Goal: Contribute content: Contribute content

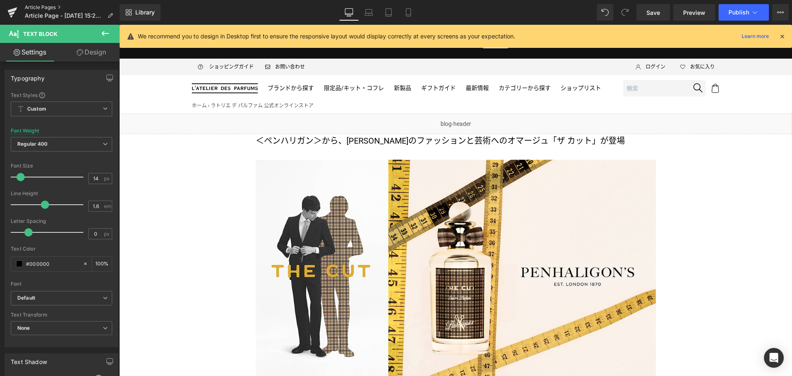
click at [45, 6] on link "Article Pages" at bounding box center [72, 7] width 95 height 7
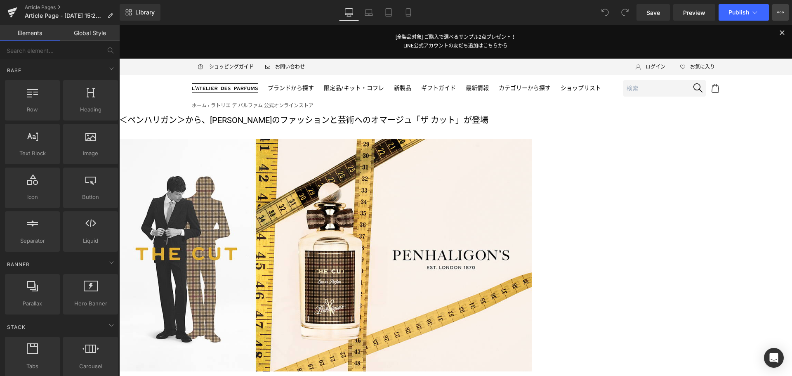
click at [783, 16] on button "View Live Page View with current Template Save Template to Library Schedule Pub…" at bounding box center [781, 12] width 17 height 17
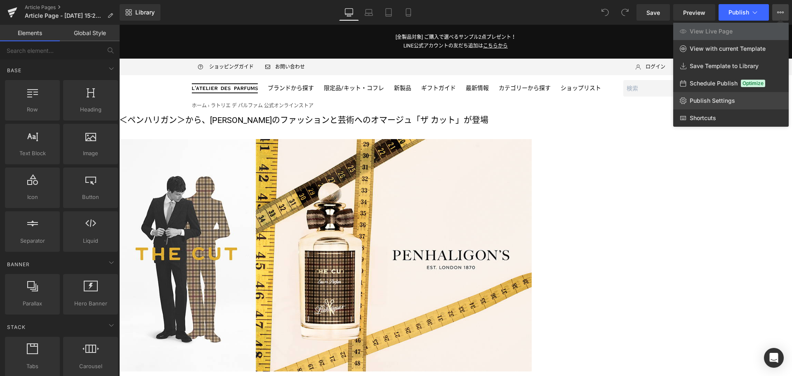
click at [730, 97] on link "Publish Settings" at bounding box center [732, 100] width 116 height 17
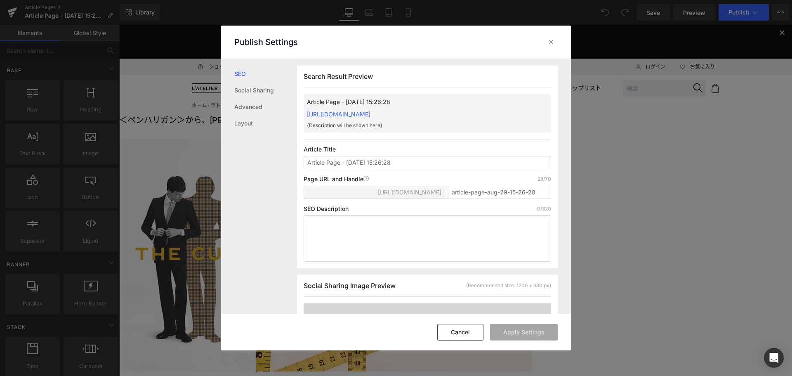
scroll to position [0, 0]
drag, startPoint x: 439, startPoint y: 163, endPoint x: 291, endPoint y: 188, distance: 150.2
click at [291, 188] on div "SEO Social Sharing Advanced Layout Search Result Preview Article Page - Aug 29,…" at bounding box center [396, 186] width 350 height 255
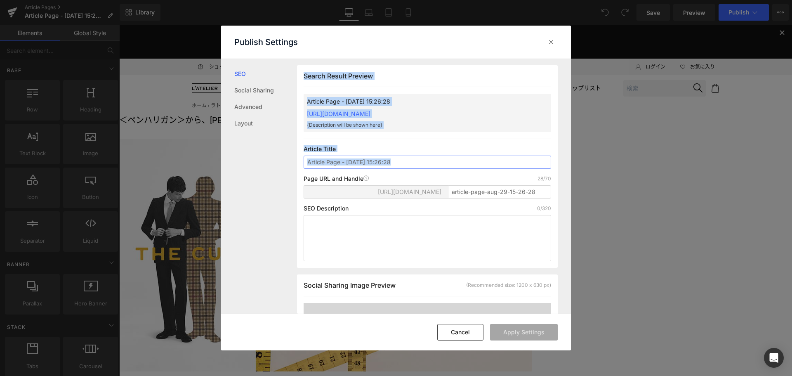
click at [393, 169] on input "Article Page - [DATE] 15:26:28" at bounding box center [428, 162] width 248 height 13
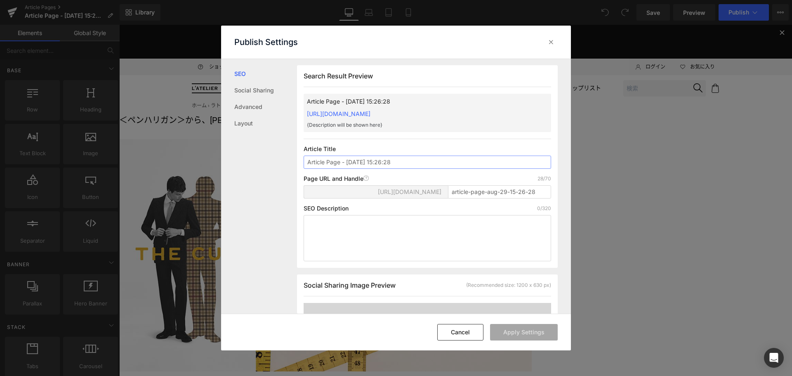
drag, startPoint x: 393, startPoint y: 171, endPoint x: 263, endPoint y: 173, distance: 129.2
click at [263, 173] on div "SEO Social Sharing Advanced Layout Search Result Preview Article Page - Aug 29,…" at bounding box center [396, 186] width 350 height 255
type input "PEN THE CUT ニュース（9/3公開）"
type input "thecut2509"
click at [532, 330] on button "Apply Settings" at bounding box center [524, 332] width 68 height 17
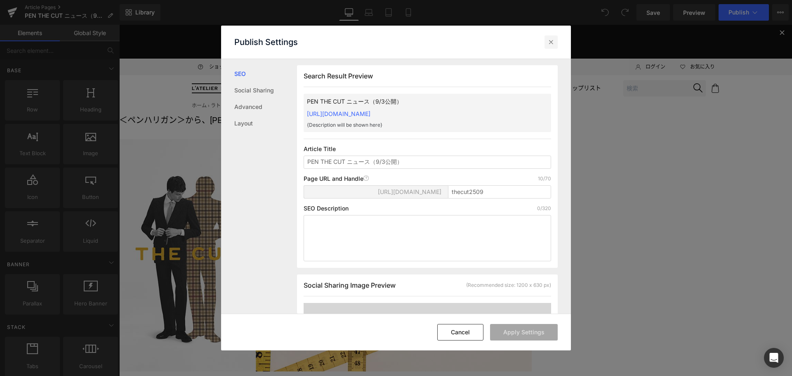
click at [555, 39] on icon at bounding box center [551, 42] width 8 height 8
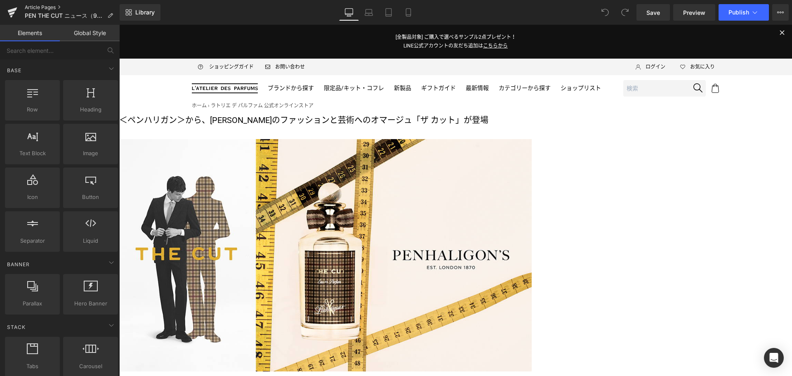
click at [52, 5] on link "Article Pages" at bounding box center [72, 7] width 95 height 7
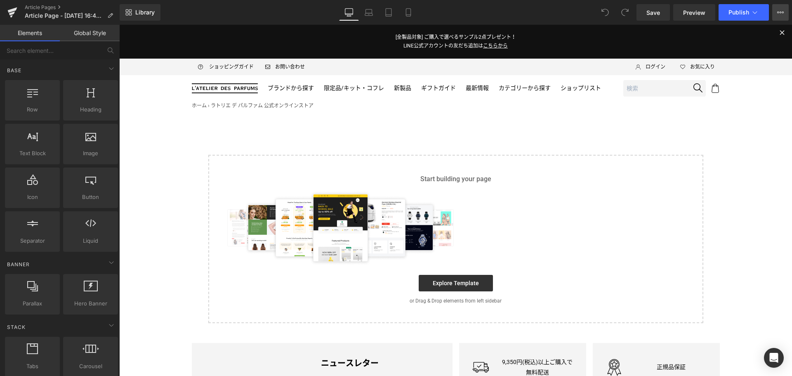
drag, startPoint x: 0, startPoint y: 0, endPoint x: 783, endPoint y: 11, distance: 783.4
click at [783, 11] on icon at bounding box center [781, 12] width 7 height 7
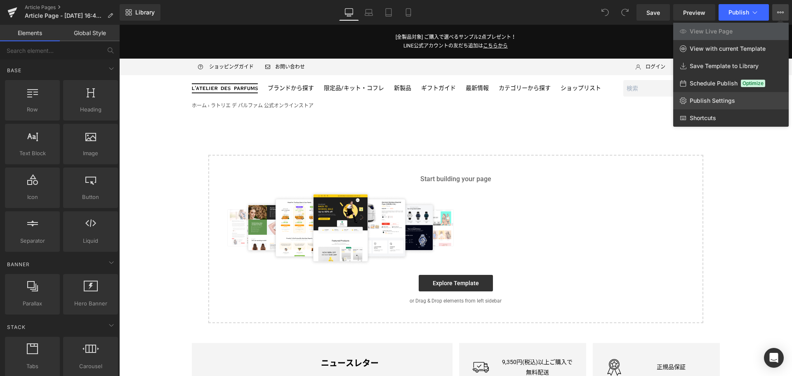
click at [730, 99] on span "Publish Settings" at bounding box center [712, 100] width 45 height 7
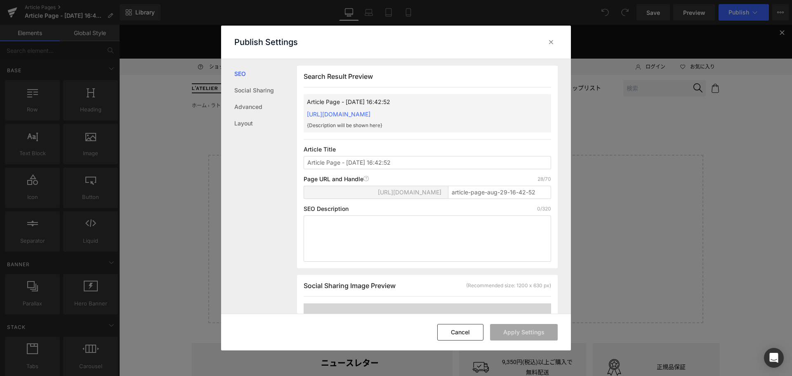
scroll to position [0, 0]
drag, startPoint x: 537, startPoint y: 202, endPoint x: 404, endPoint y: 199, distance: 133.3
click at [404, 199] on div "https://latelierdesparfumsjp.myshopify.com/blogs/news/ article-page-aug-29-16-4…" at bounding box center [428, 195] width 248 height 20
paste input "emeraldoasis2509"
type input "emeraldoasis2509"
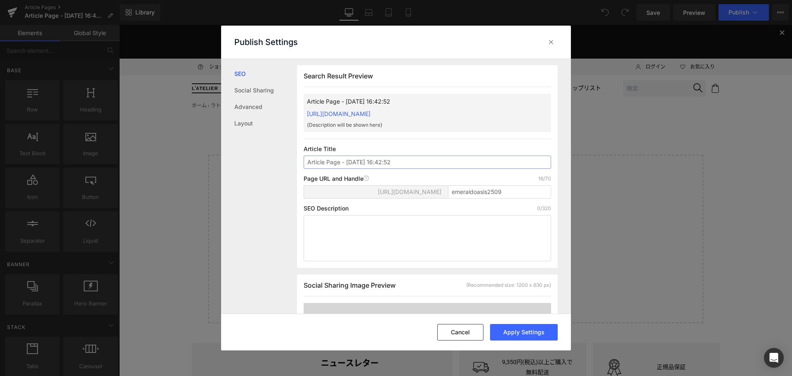
drag, startPoint x: 411, startPoint y: 157, endPoint x: 104, endPoint y: 221, distance: 313.6
click at [104, 221] on div "Publish Settings SEO Social Sharing Advanced Layout Search Result Preview Artic…" at bounding box center [396, 188] width 792 height 376
type input "CLEAN EMERALD OASIS ニュース（9/3公開）"
click at [523, 324] on button "Apply Settings" at bounding box center [524, 332] width 68 height 17
click at [555, 45] on icon at bounding box center [551, 42] width 8 height 8
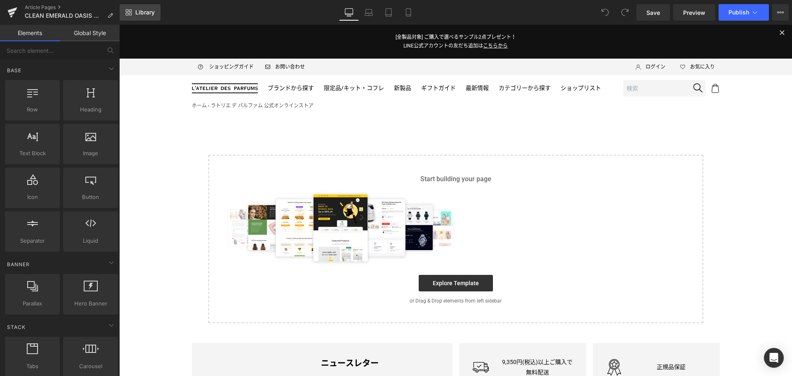
click at [151, 17] on link "Library" at bounding box center [140, 12] width 41 height 17
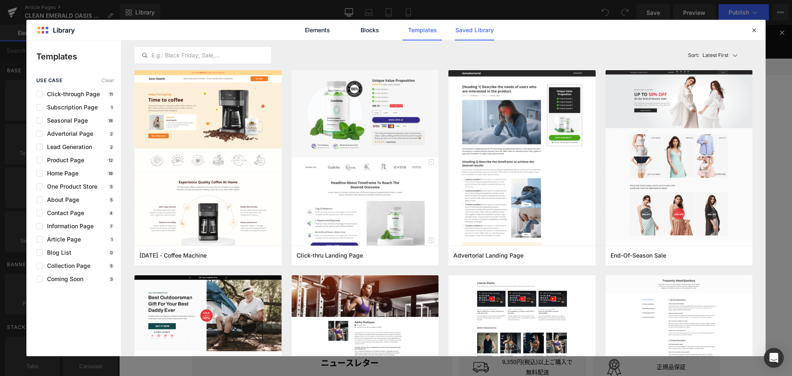
click at [494, 33] on link "Saved Library" at bounding box center [474, 30] width 39 height 21
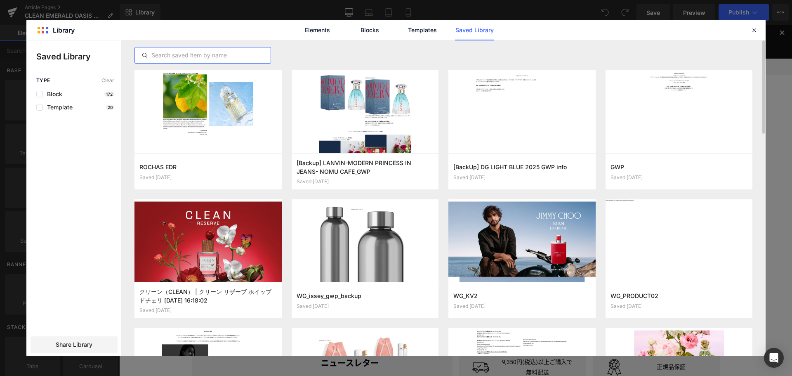
click at [187, 52] on input "text" at bounding box center [203, 55] width 136 height 10
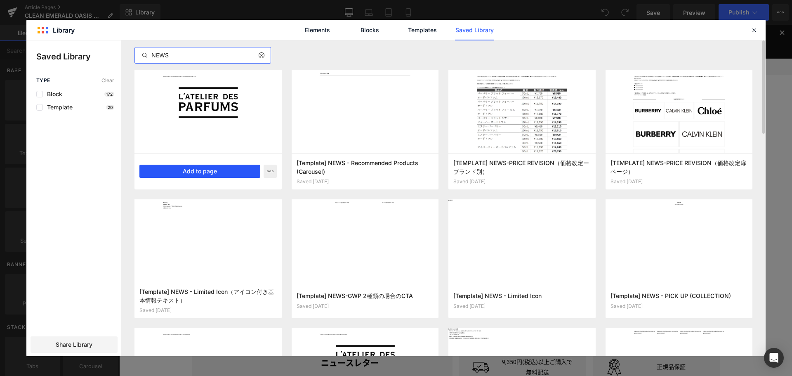
type input "NEWS"
click at [206, 173] on button "Add to page" at bounding box center [200, 171] width 121 height 13
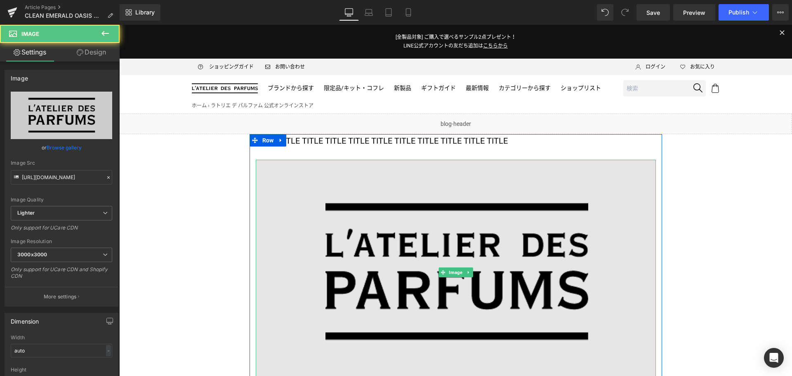
click at [333, 231] on img at bounding box center [456, 272] width 400 height 225
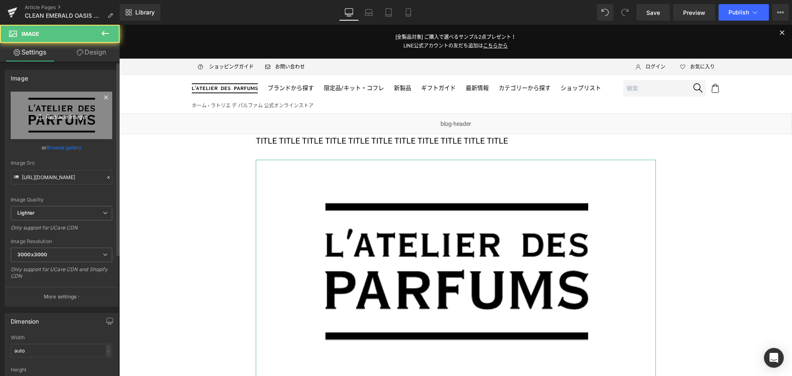
click at [60, 106] on link "Replace Image" at bounding box center [62, 115] width 102 height 47
type input "C:\fakepath\CLN-H2E-EO-KV-1200x675.jpg"
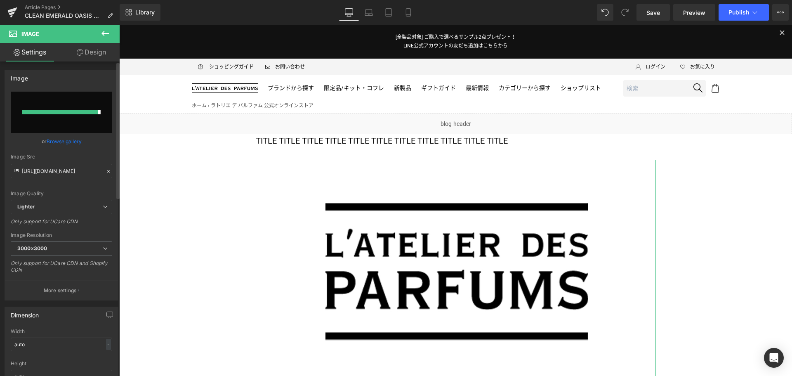
type input "https://ucarecdn.com/ad29c471-0282-4807-a6d2-9e72e55e511e/-/format/auto/-/previ…"
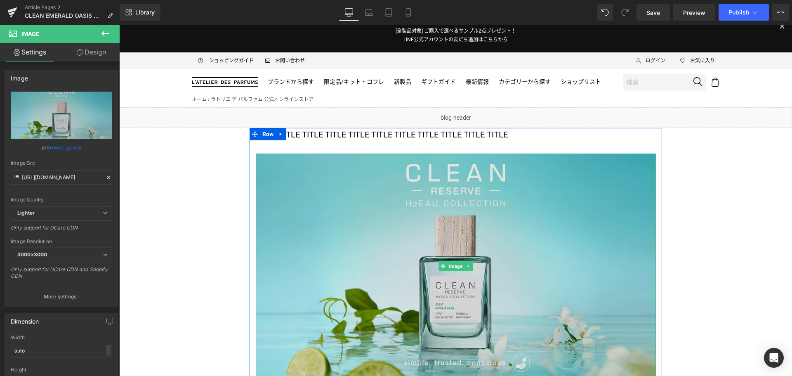
scroll to position [0, 0]
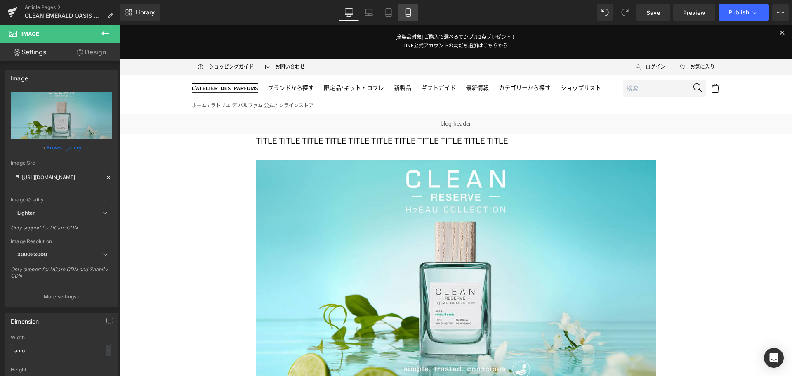
click at [409, 14] on icon at bounding box center [408, 12] width 8 height 8
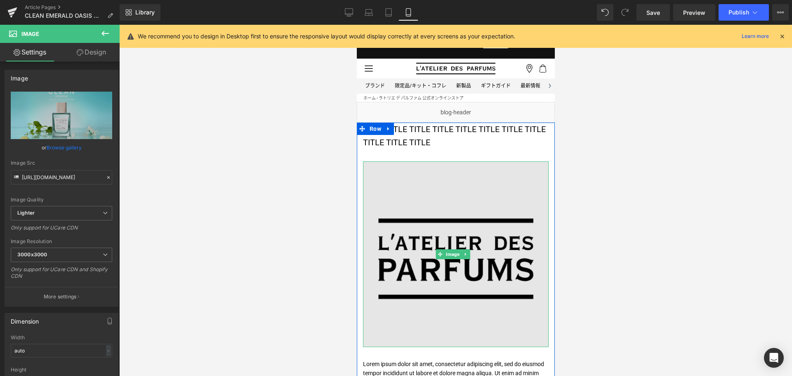
click at [407, 220] on img at bounding box center [456, 254] width 186 height 186
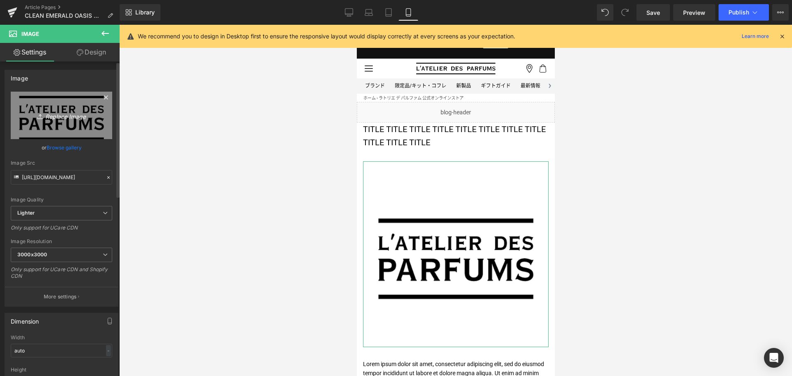
click at [76, 119] on icon "Replace Image" at bounding box center [61, 115] width 66 height 10
type input "C:\fakepath\CLN-H2E-EO-KV-1080x1080.jpg"
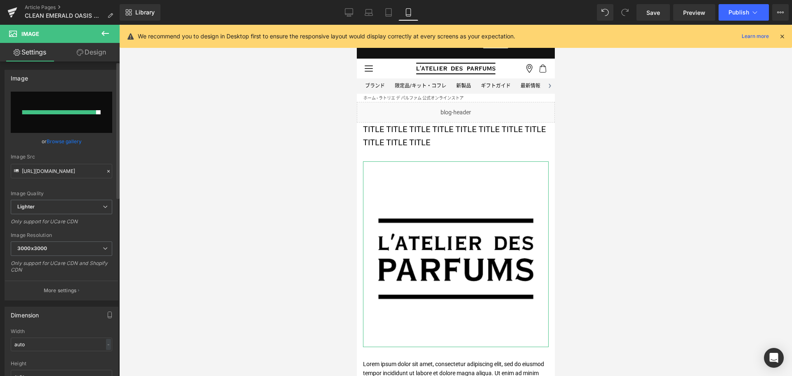
type input "https://ucarecdn.com/184257f0-e9d9-4298-acdc-23f0f3e71f08/-/format/auto/-/previ…"
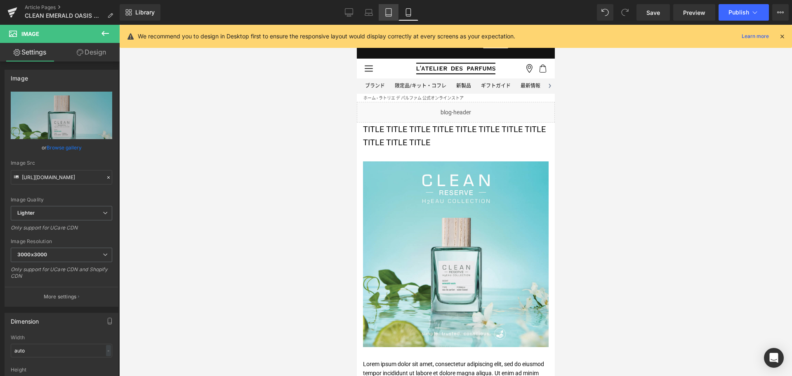
click at [390, 13] on icon at bounding box center [389, 12] width 8 height 8
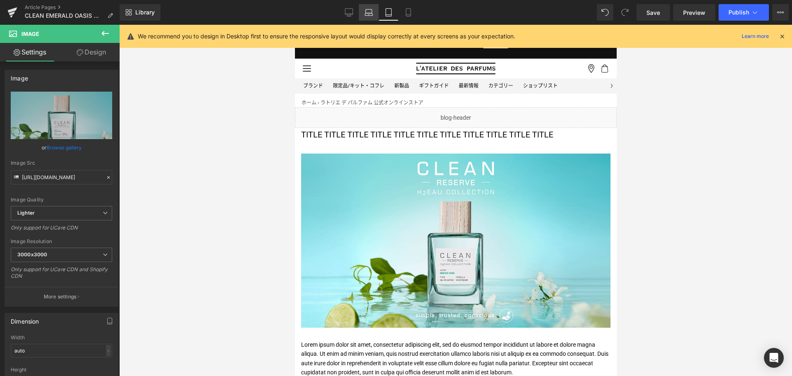
click at [370, 12] on icon at bounding box center [369, 12] width 8 height 8
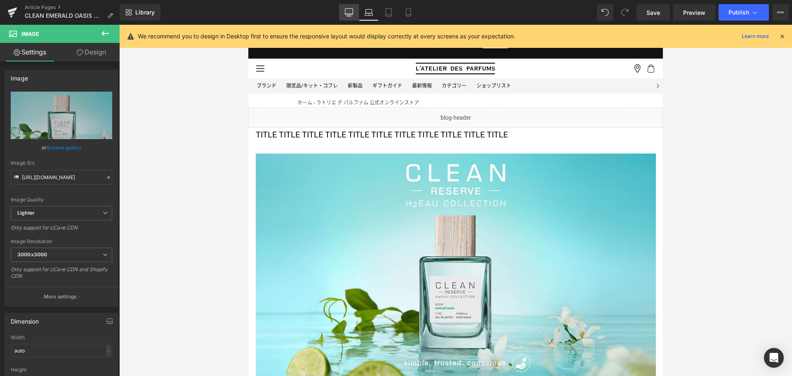
click at [345, 13] on link "Desktop" at bounding box center [349, 12] width 20 height 17
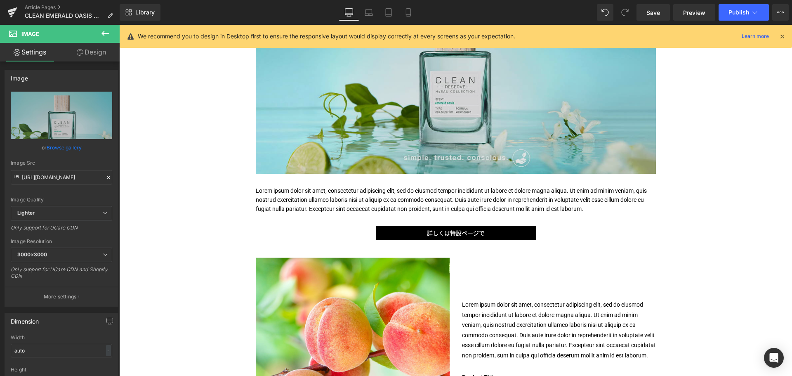
scroll to position [211, 0]
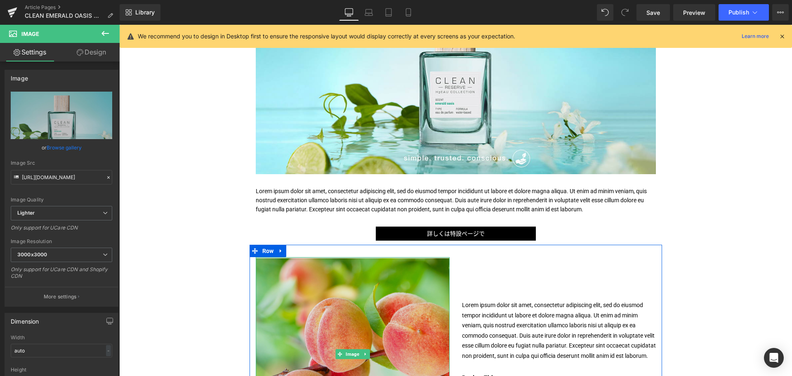
click at [309, 295] on img at bounding box center [353, 354] width 194 height 194
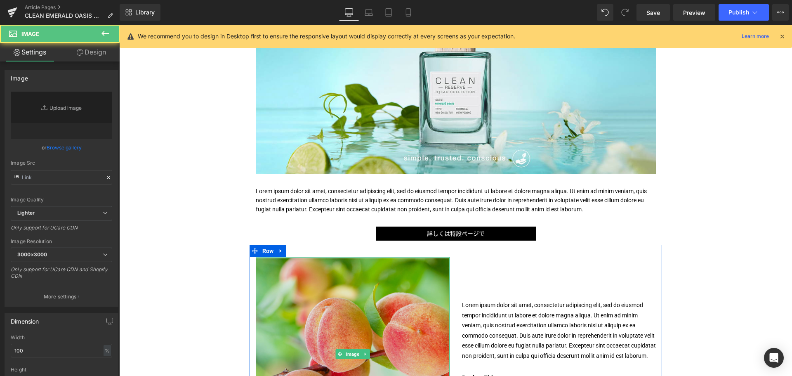
type input "https://ucarecdn.com/ad166161-dfb3-4e80-8e24-c863daa80ce7/-/format/auto/-/previ…"
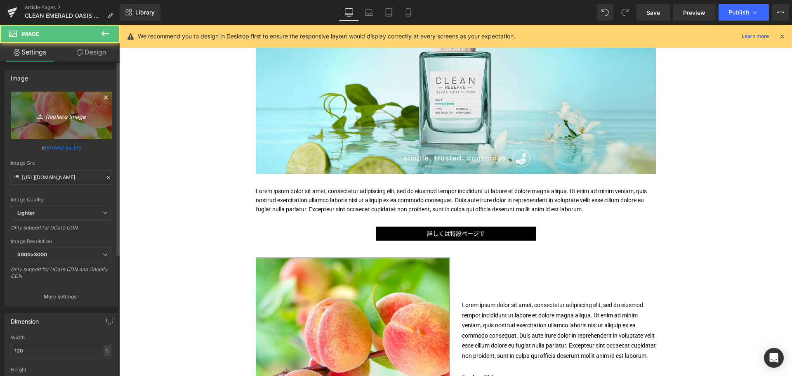
click at [85, 112] on icon "Replace Image" at bounding box center [61, 115] width 66 height 10
type input "C:\fakepath\CLN-H2E-EO-Hand-1200x1200.jpg"
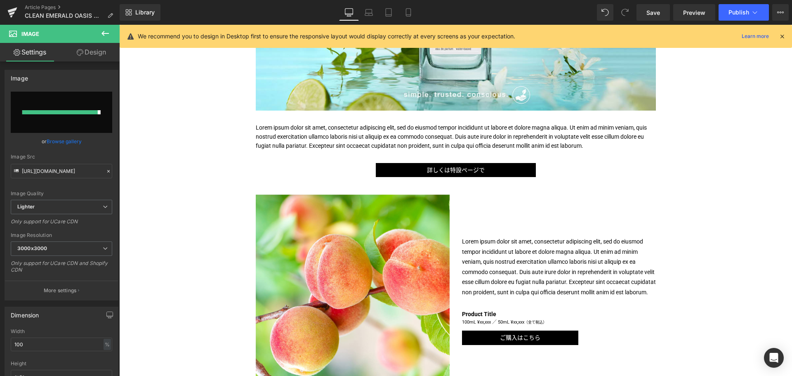
type input "https://ucarecdn.com/0ec4045a-452b-4a35-a5ce-f2838e8f665c/-/format/auto/-/previ…"
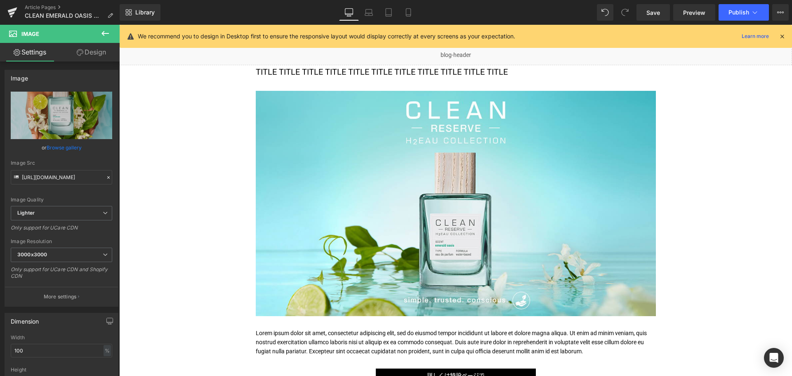
scroll to position [69, 0]
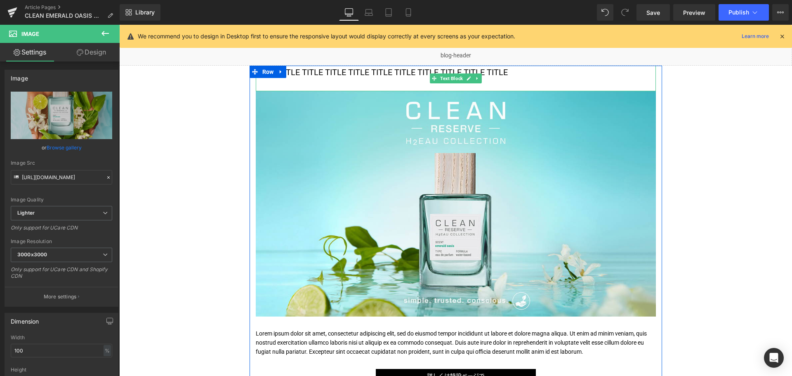
click at [330, 72] on p "TITLE TITLE TITLE TITLE TITLE TITLE TITLE TITLE TITLE TITLE TITLE" at bounding box center [456, 72] width 400 height 13
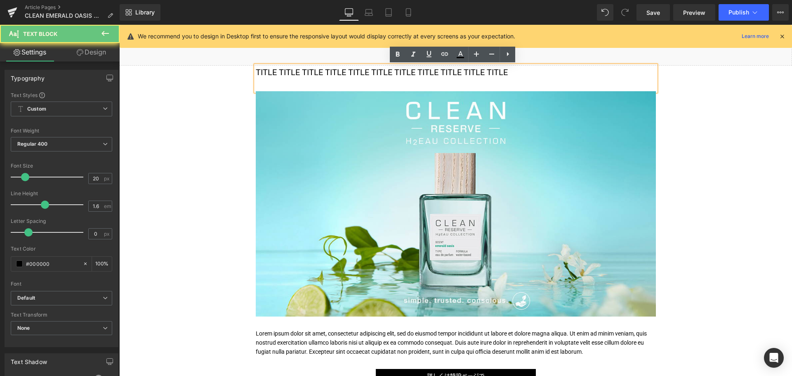
click at [330, 72] on p "TITLE TITLE TITLE TITLE TITLE TITLE TITLE TITLE TITLE TITLE TITLE" at bounding box center [456, 72] width 400 height 13
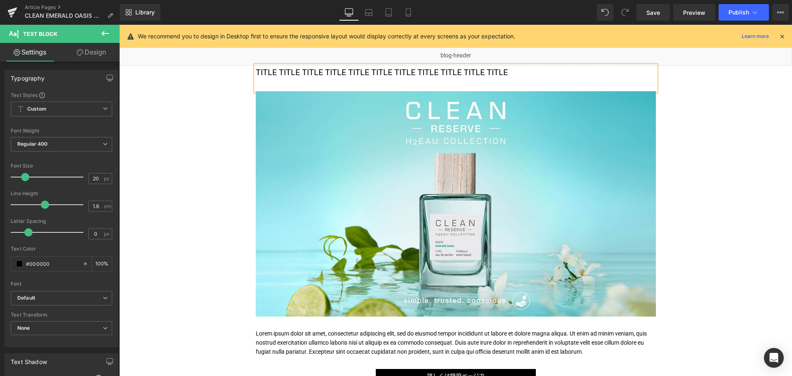
paste div
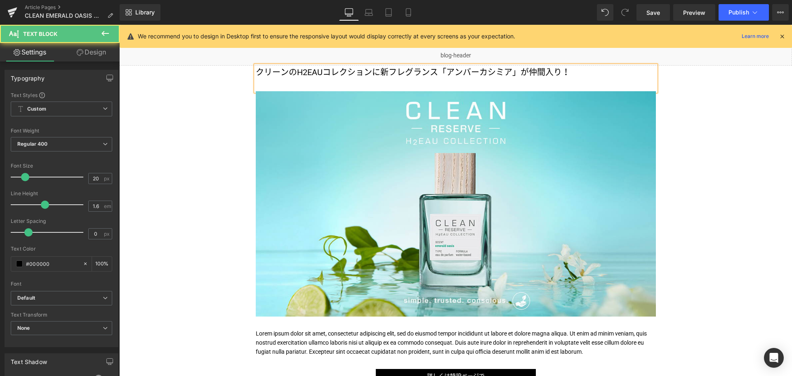
click at [292, 72] on p "クリーンのH2EAUコレクションに新フレグランス「アンバーカシミア」が仲間入り！" at bounding box center [456, 72] width 400 height 13
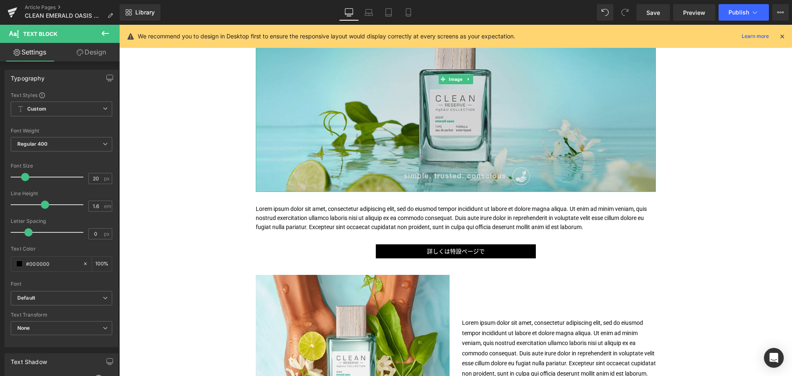
scroll to position [220, 0]
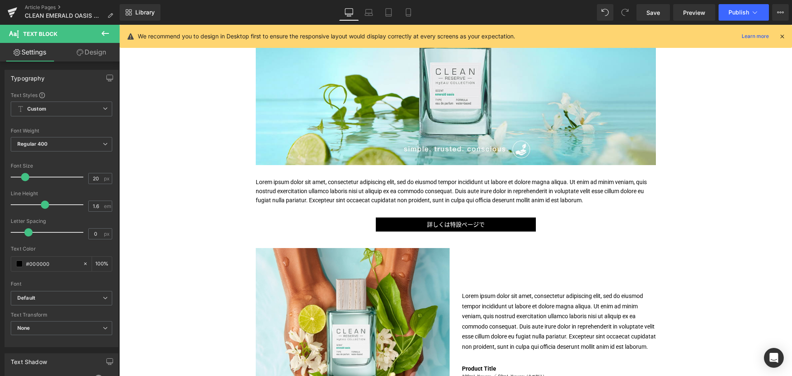
click at [347, 190] on p "Lorem ipsum dolor sit amet, consectetur adipiscing elit, sed do eiusmod tempor …" at bounding box center [456, 191] width 400 height 28
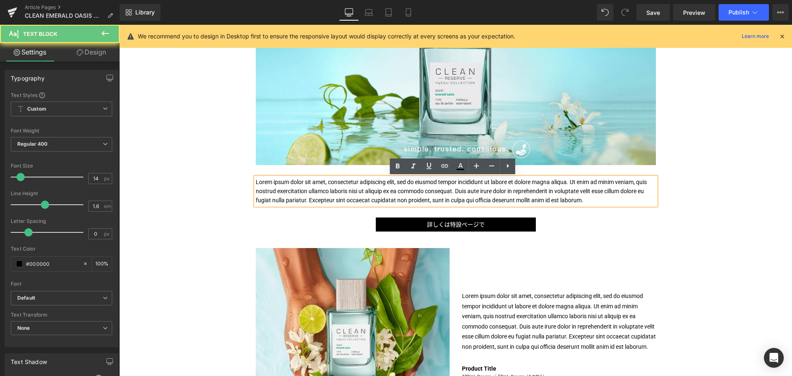
click at [347, 190] on p "Lorem ipsum dolor sit amet, consectetur adipiscing elit, sed do eiusmod tempor …" at bounding box center [456, 191] width 400 height 28
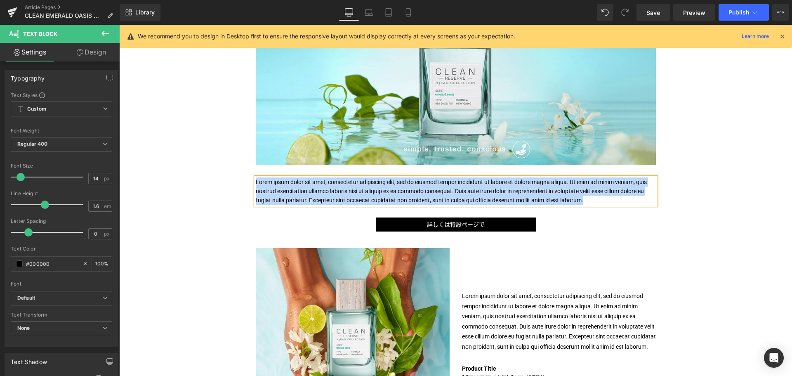
paste div
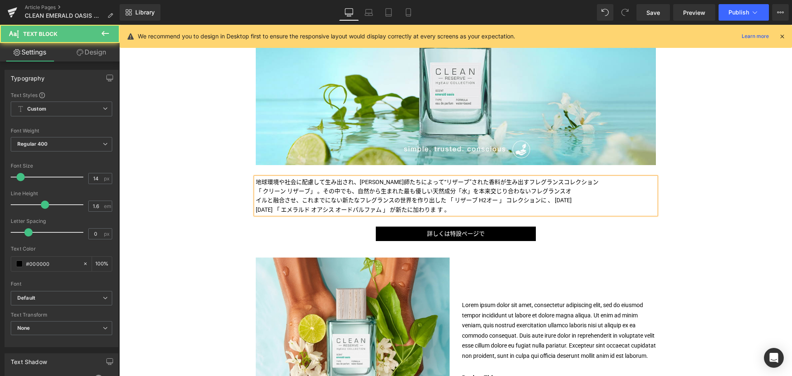
click at [578, 181] on p "地球環境や社会に配慮して生み出され、調香師たちによって“リザーブ”された香料が生み出すフレグランスコレクション" at bounding box center [456, 181] width 400 height 9
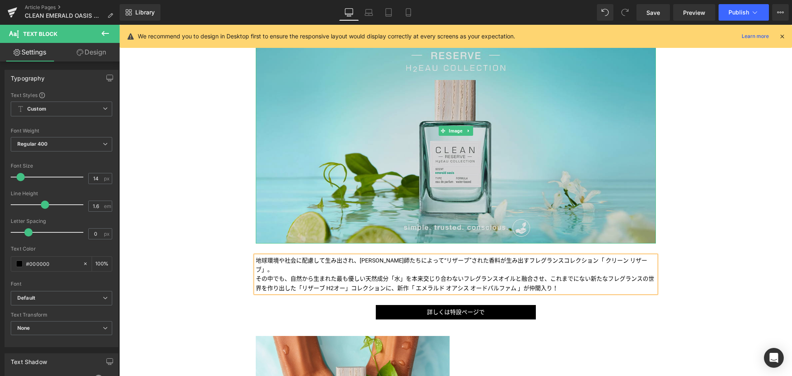
scroll to position [140, 0]
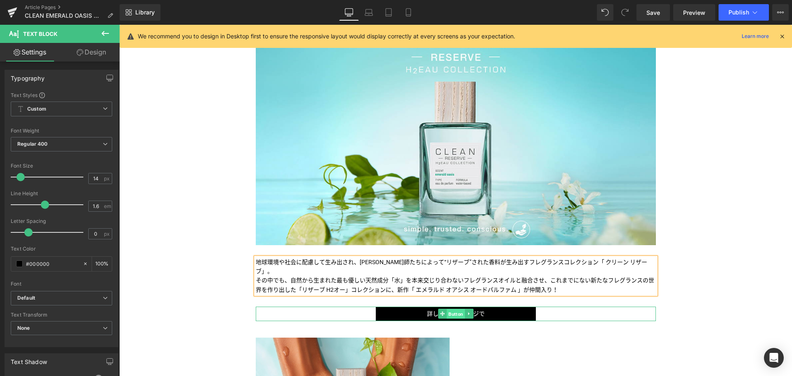
click at [448, 309] on span "Button" at bounding box center [456, 314] width 18 height 10
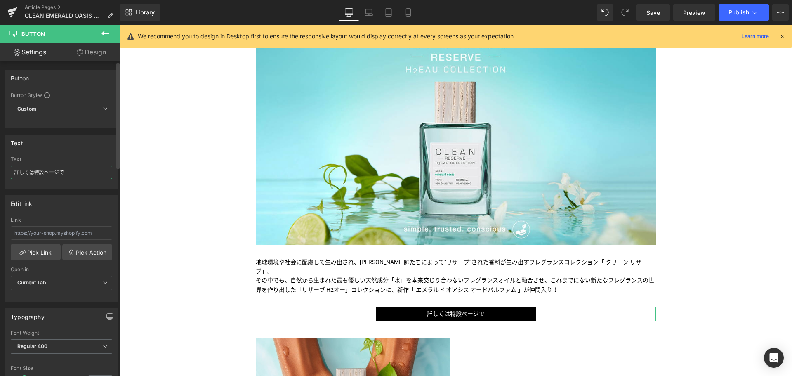
drag, startPoint x: 35, startPoint y: 172, endPoint x: 0, endPoint y: 162, distance: 36.1
click at [0, 162] on div "Text 詳しくは特設ページで Text 詳しくは特設ページで" at bounding box center [61, 158] width 123 height 61
type input "H2EAU特設ページはこちら"
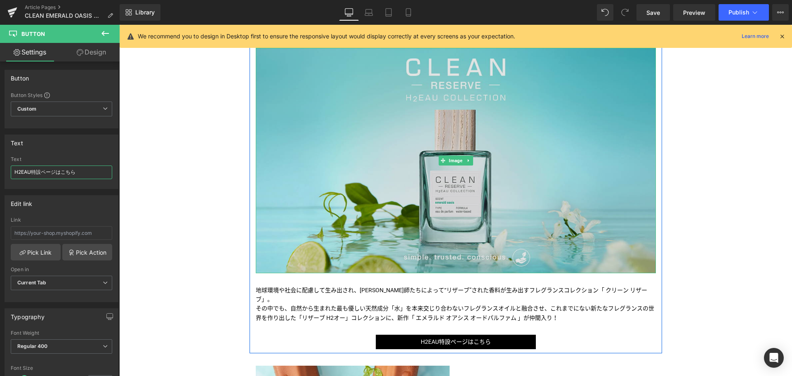
scroll to position [111, 0]
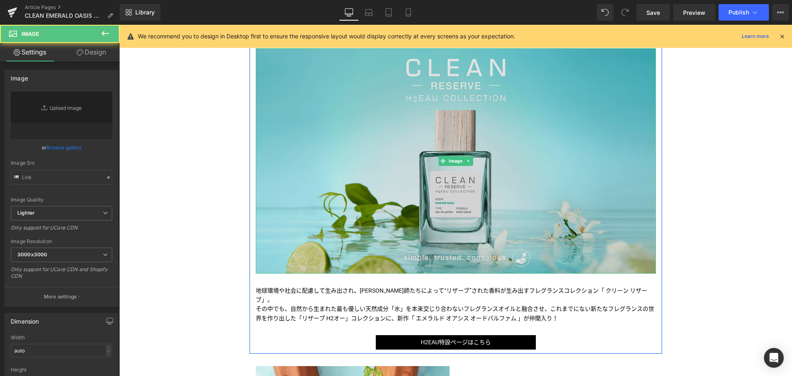
type input "https://ucarecdn.com/ad29c471-0282-4807-a6d2-9e72e55e511e/-/format/auto/-/previ…"
click at [518, 202] on img at bounding box center [456, 160] width 400 height 225
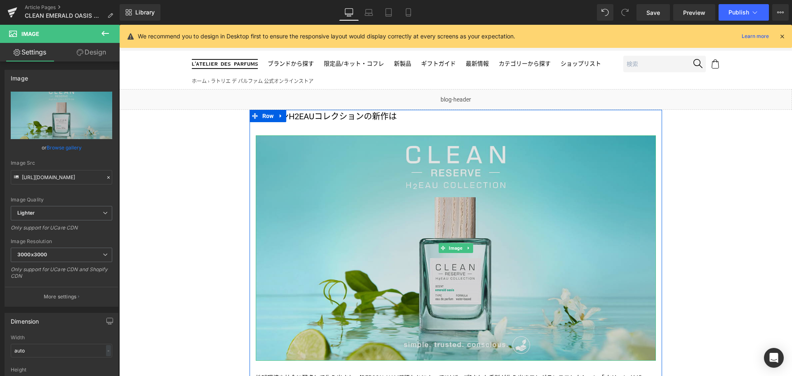
scroll to position [24, 0]
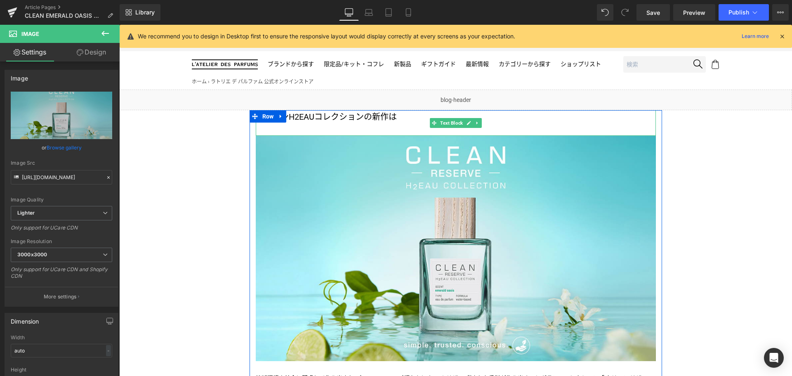
click at [404, 116] on p "クリーンH2EAUコレクションの新作は" at bounding box center [456, 116] width 400 height 13
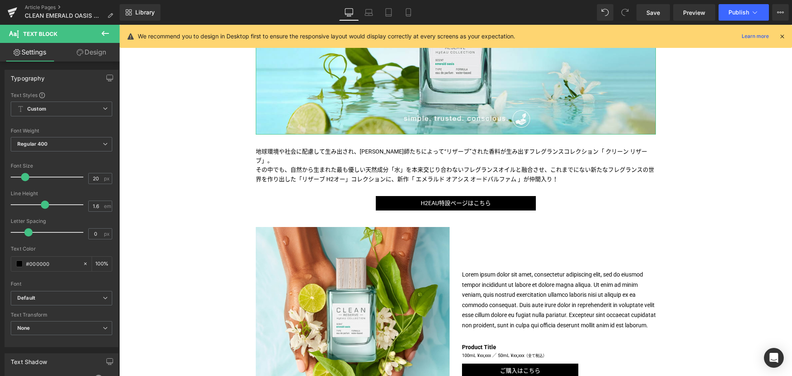
scroll to position [251, 0]
click at [515, 288] on p "Lorem ipsum dolor sit amet, consectetur adipiscing elit, sed do eiusmod tempor …" at bounding box center [559, 299] width 194 height 61
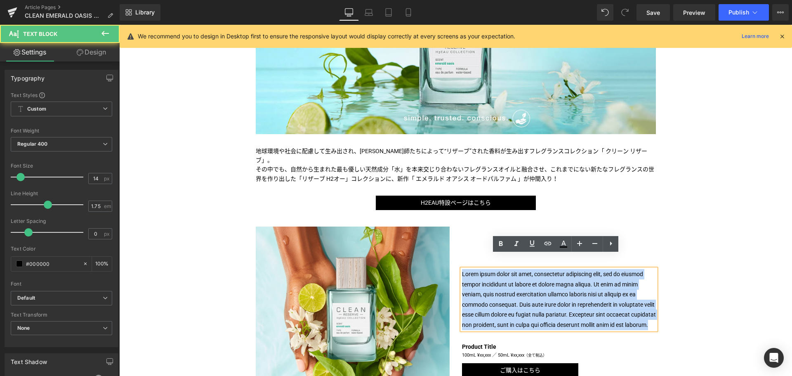
click at [515, 288] on p "Lorem ipsum dolor sit amet, consectetur adipiscing elit, sed do eiusmod tempor …" at bounding box center [559, 299] width 194 height 61
paste div
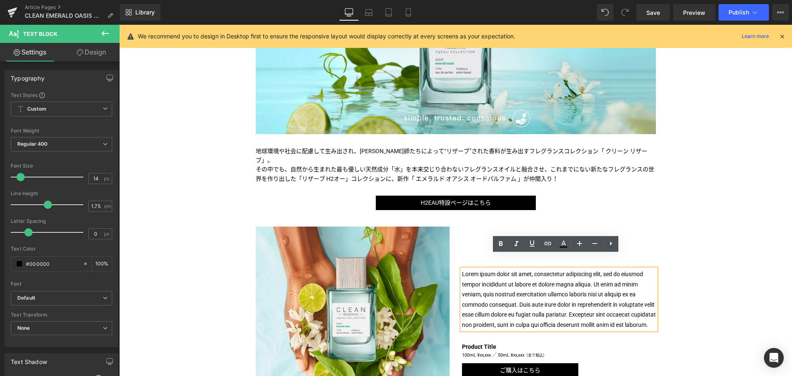
scroll to position [261, 0]
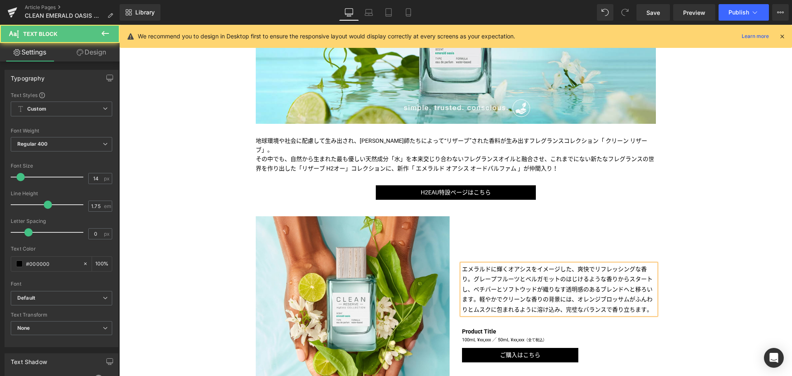
click at [565, 266] on p "エメラルドに輝くオアシスをイメージした、爽快でリフレッシングな香り。グレープフルーツとベルガモットのはじけるような香りからスタートし、ベチバーとソフトウッドが…" at bounding box center [559, 289] width 194 height 51
click at [467, 273] on p "エメラルドに輝くオアシスをイメージした、爽快でリフレッシングな香り。グレープフルーツとベルガモットのはじけるような香りからスタートし、ベチバーとソフトウッドが…" at bounding box center [559, 289] width 194 height 51
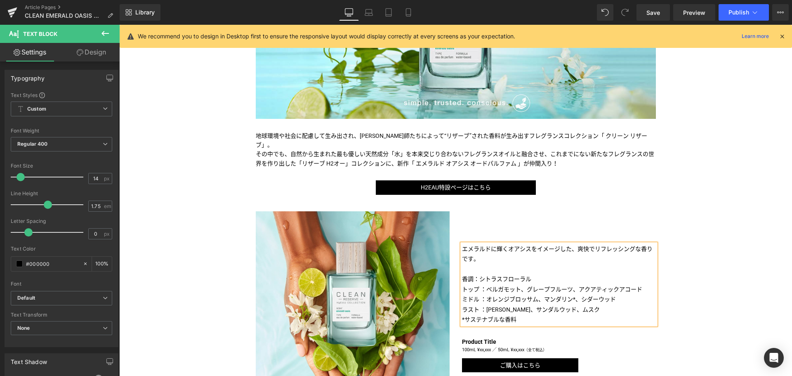
scroll to position [246, 0]
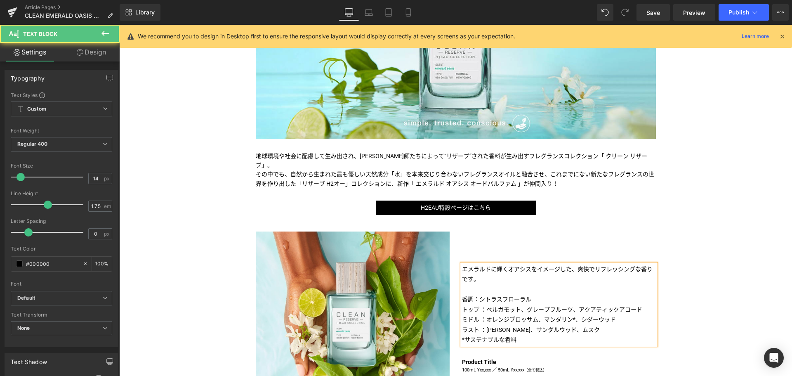
click at [551, 294] on p "香調：シトラスフローラル" at bounding box center [559, 299] width 194 height 10
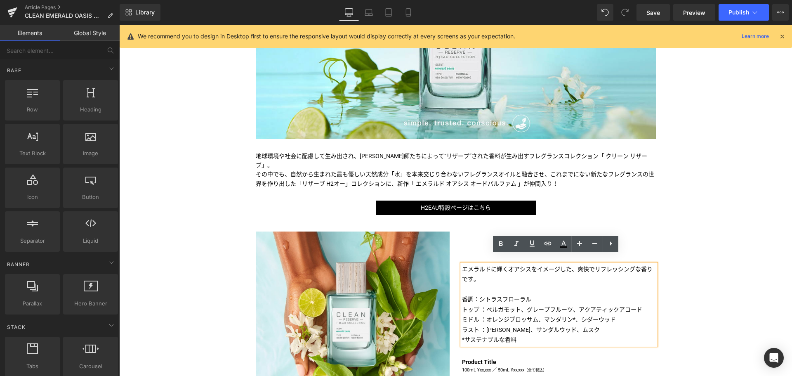
click at [696, 308] on div "Liquid クリーンH2EAUコレクションの新作「エメラルド オアシス」がお目見え！ Text Block Image Image 地球環境や社会に配慮して…" at bounding box center [455, 340] width 673 height 944
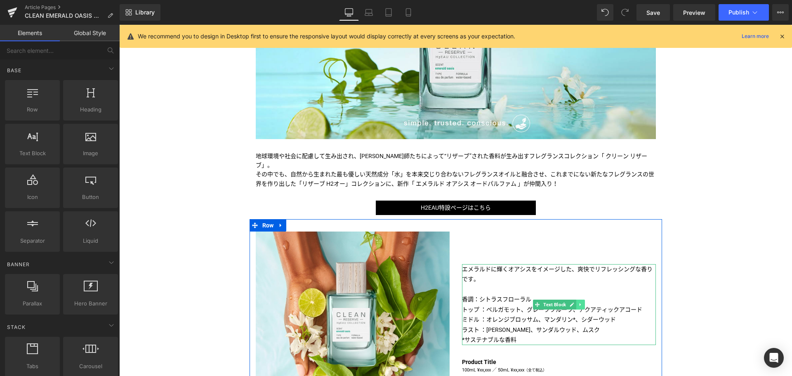
click at [578, 302] on icon at bounding box center [580, 304] width 5 height 5
click at [574, 302] on icon at bounding box center [576, 304] width 5 height 5
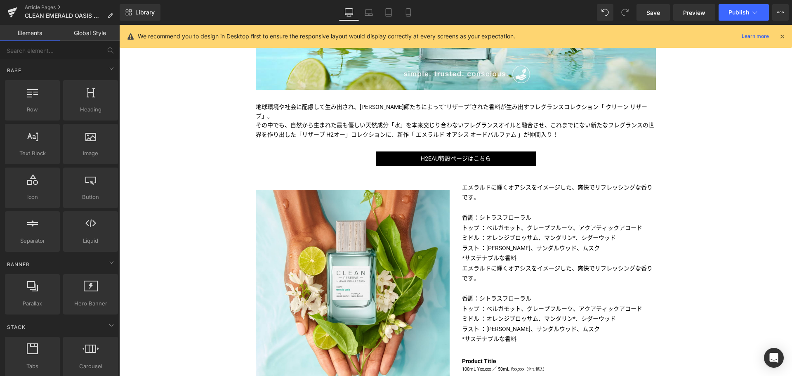
scroll to position [295, 0]
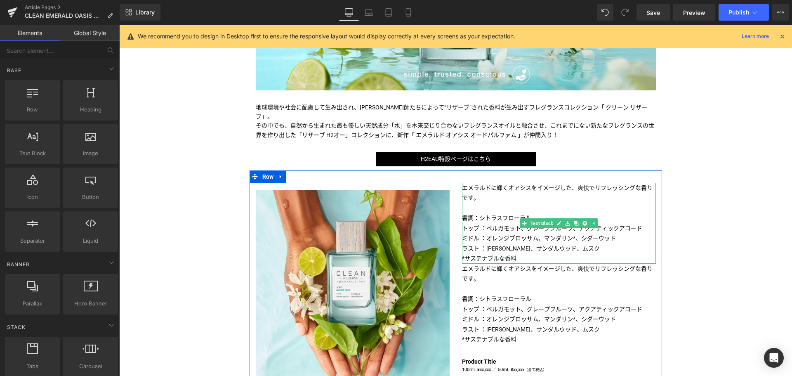
click at [556, 213] on p "香調：シトラスフローラル" at bounding box center [559, 218] width 194 height 10
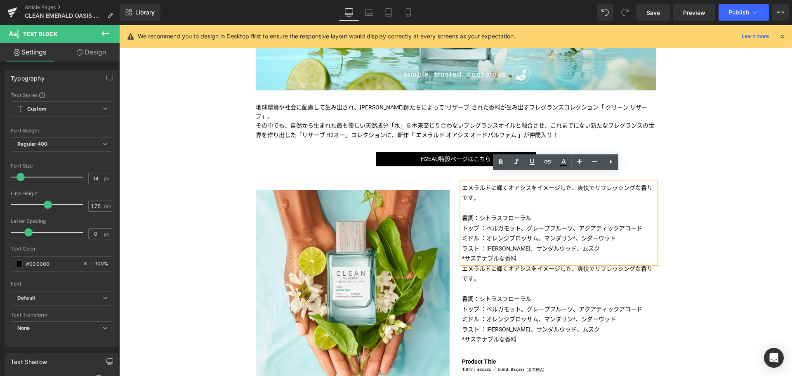
drag, startPoint x: 556, startPoint y: 206, endPoint x: 591, endPoint y: 247, distance: 54.2
click at [591, 247] on div "エメラルドに輝くオアシスをイメージした、爽快でリフレッシングな香りです。 香調：シトラスフローラル トップ ：ベルガモット、グレープフルーツ、アクアティック…" at bounding box center [559, 223] width 194 height 81
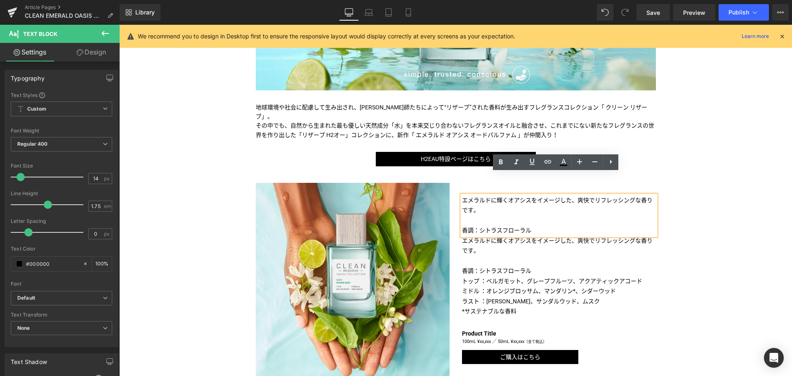
scroll to position [307, 0]
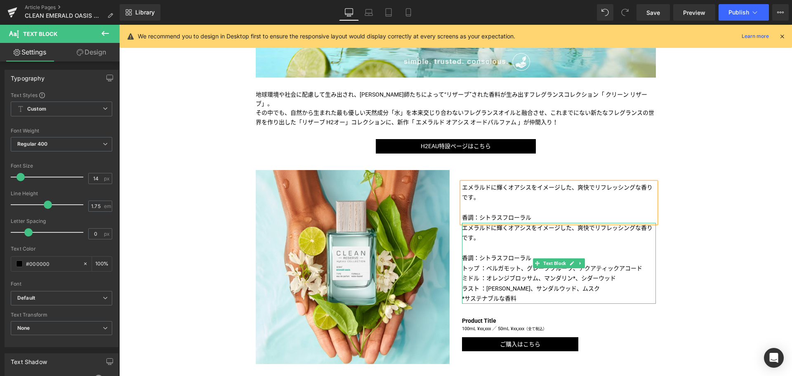
click at [482, 225] on p "エメラルドに輝くオアシスをイメージした、爽快でリフレッシングな香りです。" at bounding box center [559, 233] width 194 height 20
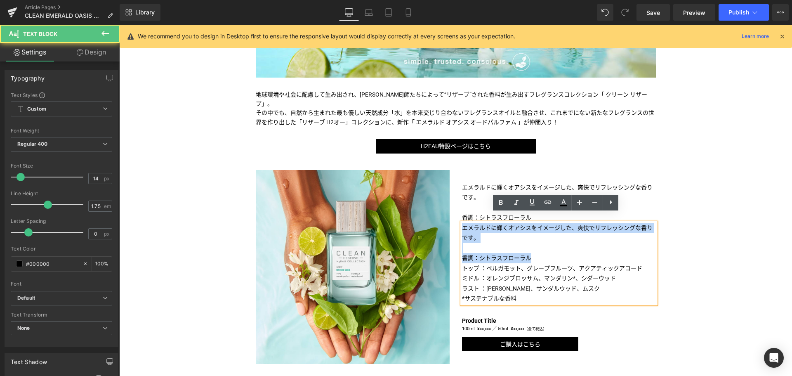
drag, startPoint x: 537, startPoint y: 249, endPoint x: 459, endPoint y: 220, distance: 83.3
click at [462, 223] on div "エメラルドに輝くオアシスをイメージした、爽快でリフレッシングな香りです。 香調：シトラスフローラル トップ ：ベルガモット、グレープフルーツ、アクアティックア…" at bounding box center [559, 263] width 194 height 81
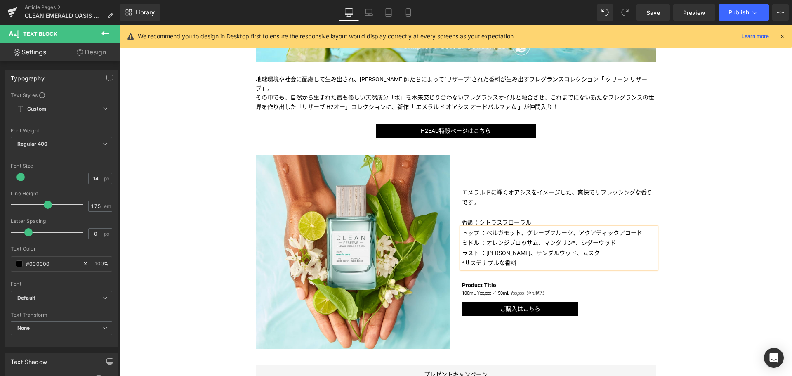
scroll to position [328, 0]
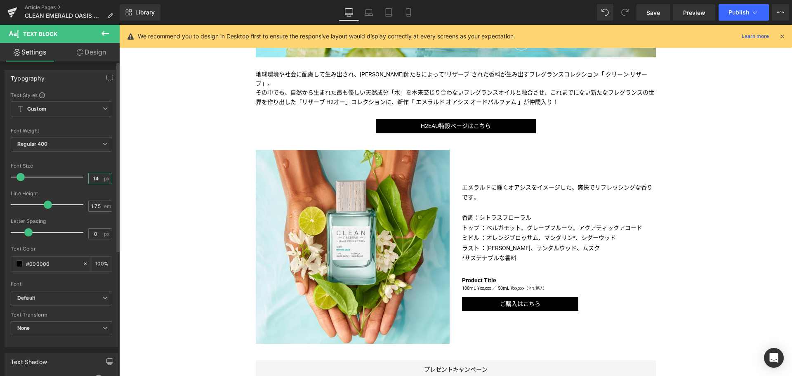
drag, startPoint x: 97, startPoint y: 177, endPoint x: 61, endPoint y: 168, distance: 36.6
click at [61, 168] on div "Font Size 14 px" at bounding box center [62, 177] width 102 height 28
type input "12"
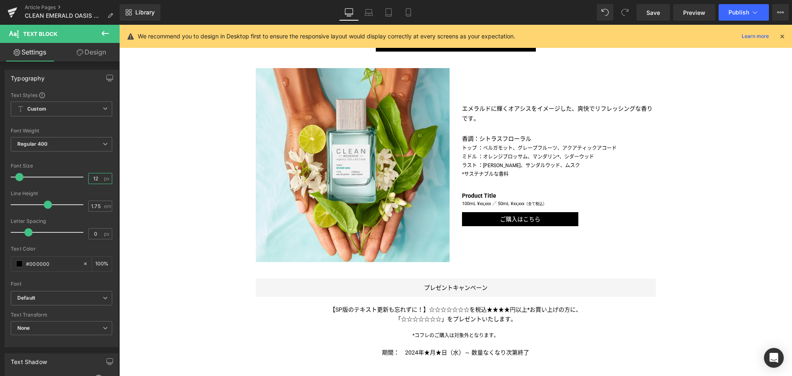
scroll to position [410, 0]
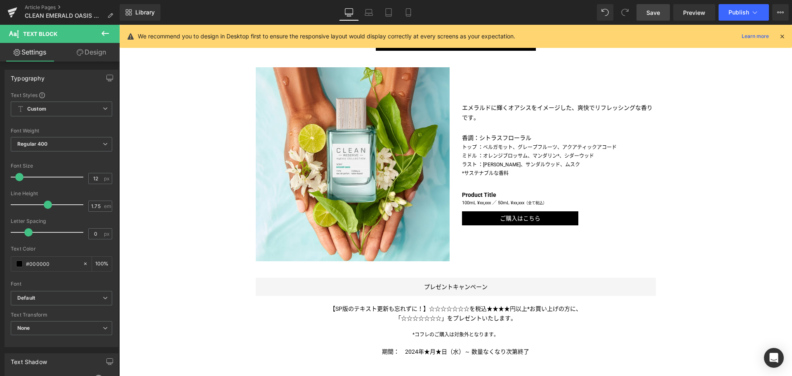
click at [655, 15] on span "Save" at bounding box center [654, 12] width 14 height 9
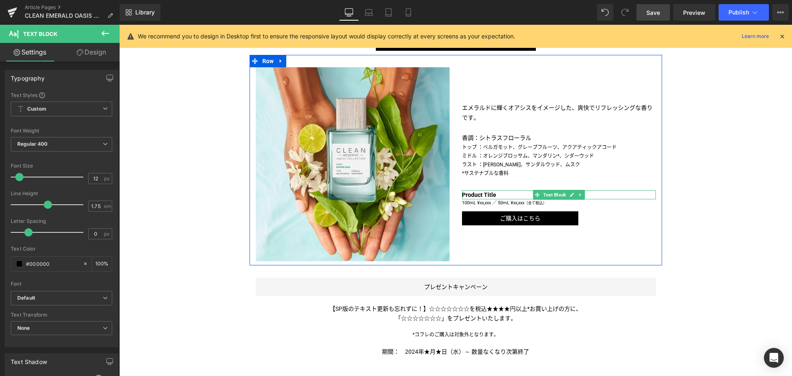
click at [478, 192] on b "Product Title" at bounding box center [479, 195] width 34 height 7
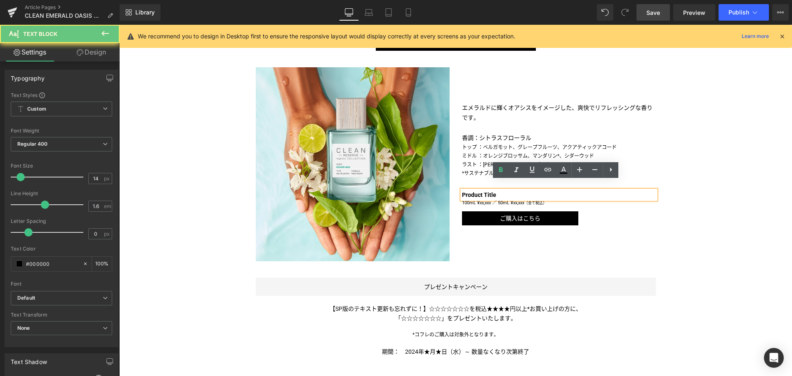
click at [478, 192] on b "Product Title" at bounding box center [479, 195] width 34 height 7
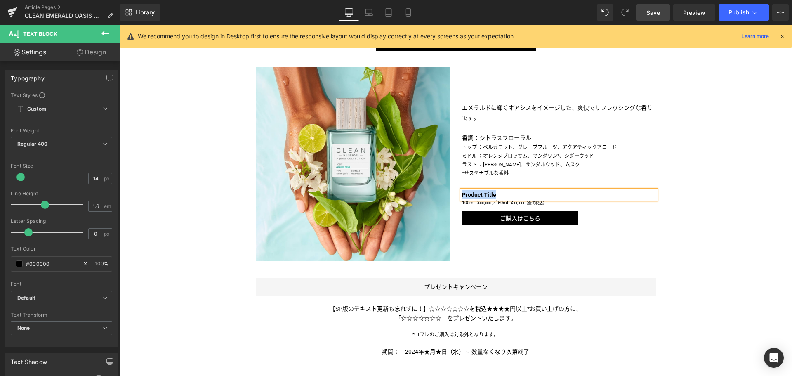
paste div
click at [496, 199] on p "100mL ¥xx,xxx ／ 50mL ¥xx,xxx （全て税込）" at bounding box center [559, 203] width 194 height 8
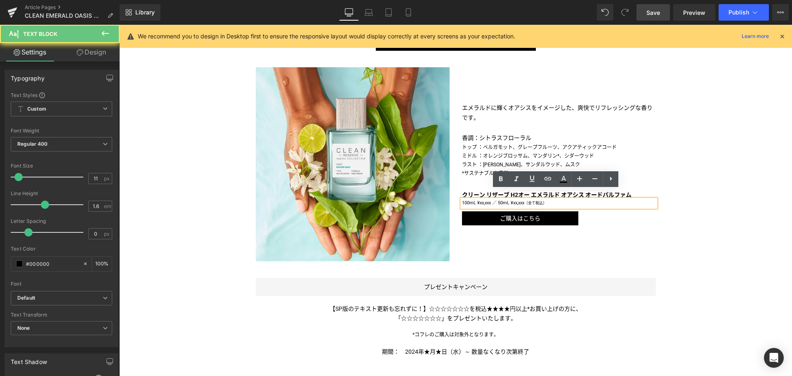
click at [496, 199] on p "100mL ¥xx,xxx ／ 50mL ¥xx,xxx （全て税込）" at bounding box center [559, 203] width 194 height 8
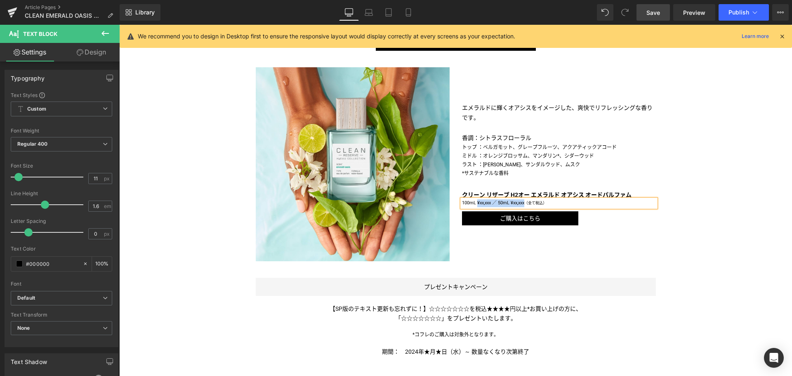
paste div
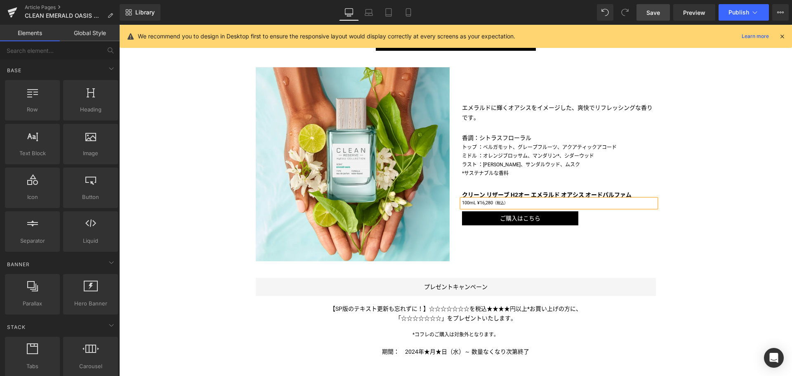
click at [697, 243] on div "Liquid クリーンH2EAUコレクションの新作「エメラルド オアシス」がお目見え！ Text Block Image Image 地球環境や社会に配慮して…" at bounding box center [455, 175] width 673 height 944
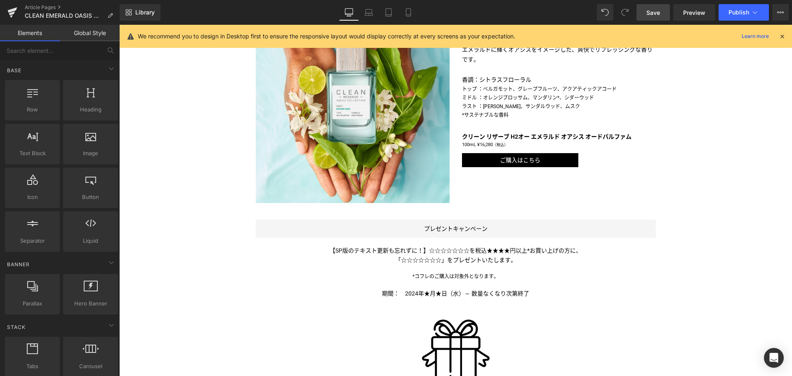
scroll to position [467, 0]
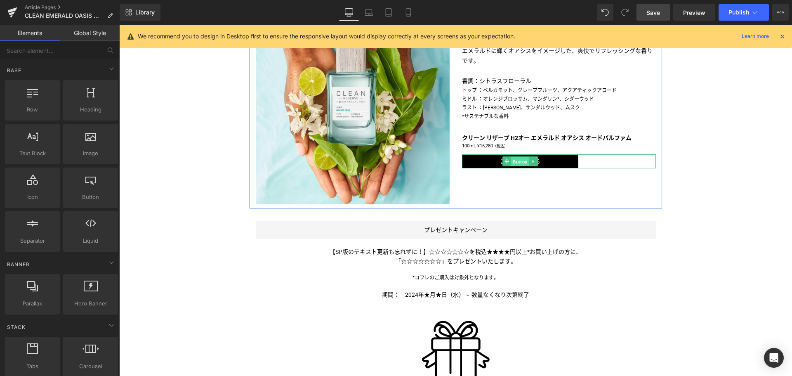
click at [516, 157] on span "Button" at bounding box center [520, 162] width 18 height 10
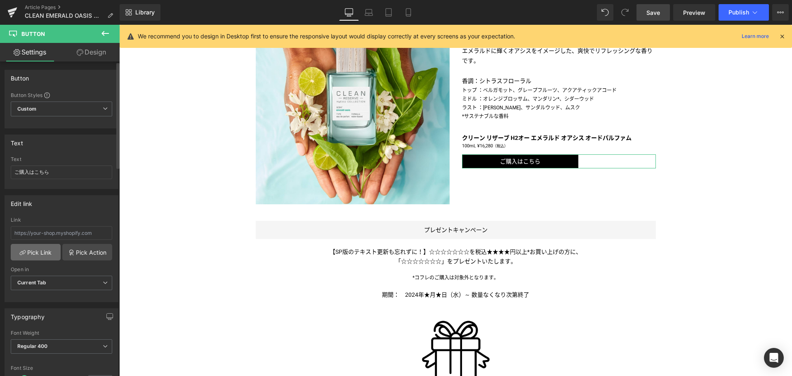
click at [43, 252] on link "Pick Link" at bounding box center [36, 252] width 50 height 17
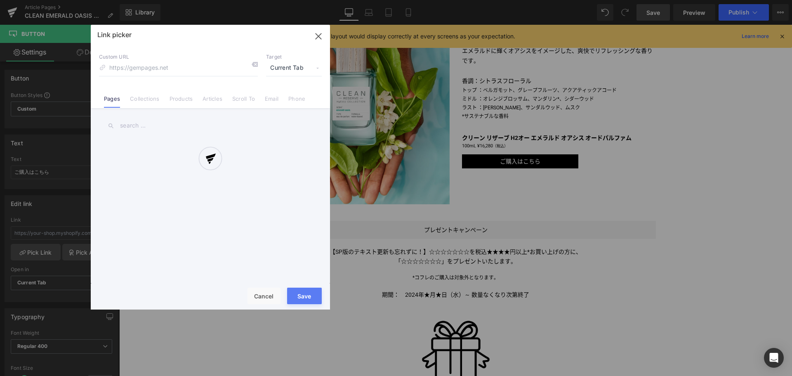
click at [190, 97] on div at bounding box center [210, 167] width 239 height 285
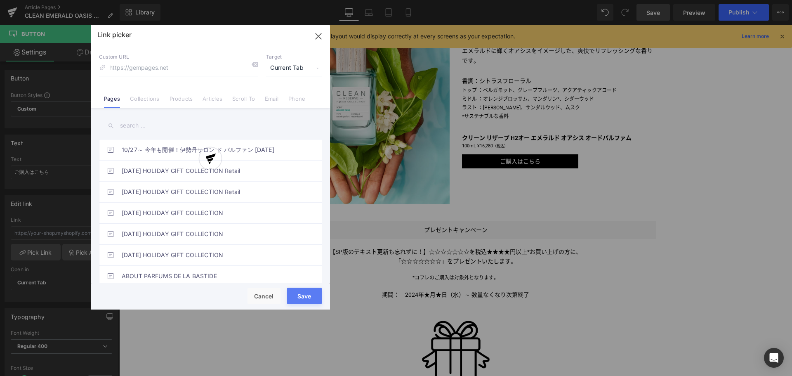
click at [189, 101] on div "Link picker Back to Library Insert Custom URL Target Current Tab Current Tab Ne…" at bounding box center [210, 167] width 239 height 285
click at [189, 101] on link "Products" at bounding box center [182, 101] width 24 height 12
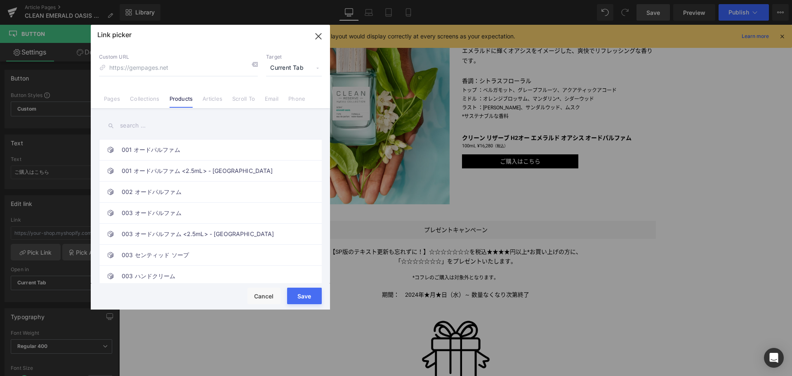
click at [158, 126] on input "text" at bounding box center [210, 125] width 223 height 19
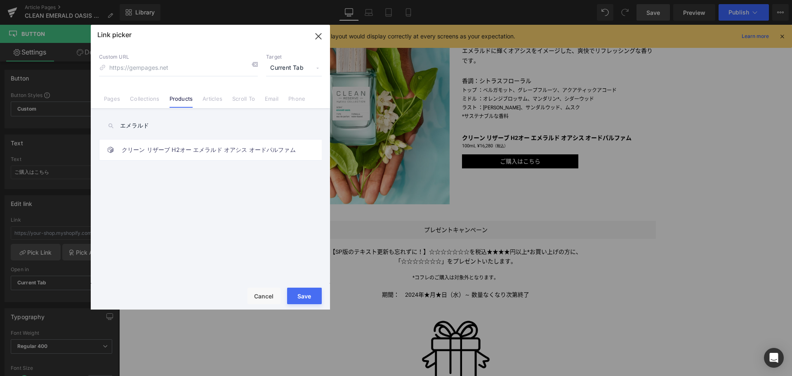
type input "エメラルド"
click at [164, 155] on link "クリーン リザーブ H2オー エメラルド オアシス オードパルファム" at bounding box center [213, 150] width 182 height 21
type input "/products/reserve-h2eau-emerald-oasis-edp-spray"
click at [310, 296] on button "Save" at bounding box center [304, 296] width 35 height 17
type input "/products/reserve-h2eau-emerald-oasis-edp-spray"
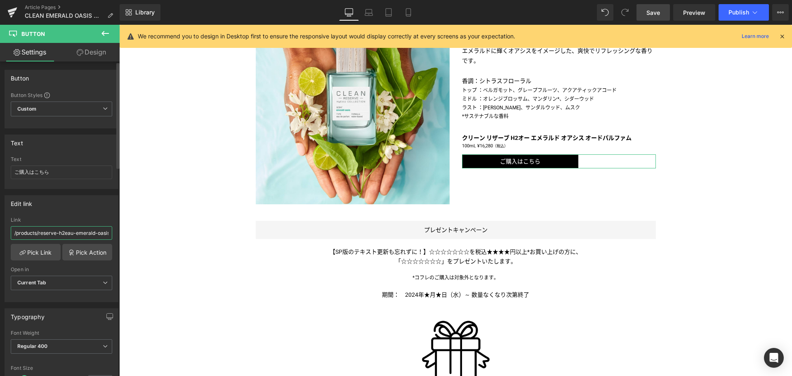
click at [88, 232] on input "/products/reserve-h2eau-emerald-oasis-edp-spray" at bounding box center [62, 233] width 102 height 14
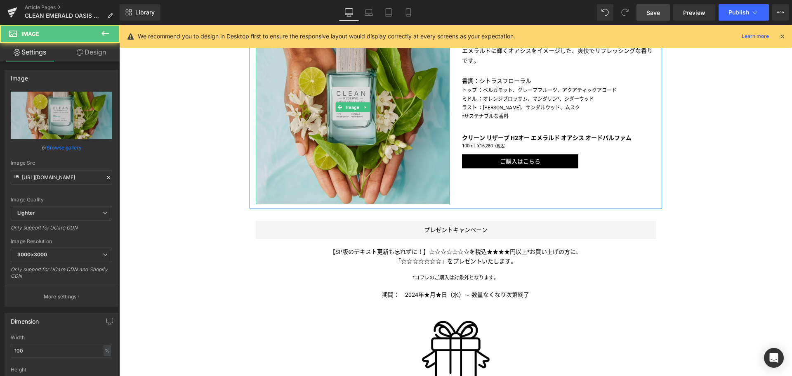
click at [342, 130] on img at bounding box center [353, 107] width 194 height 194
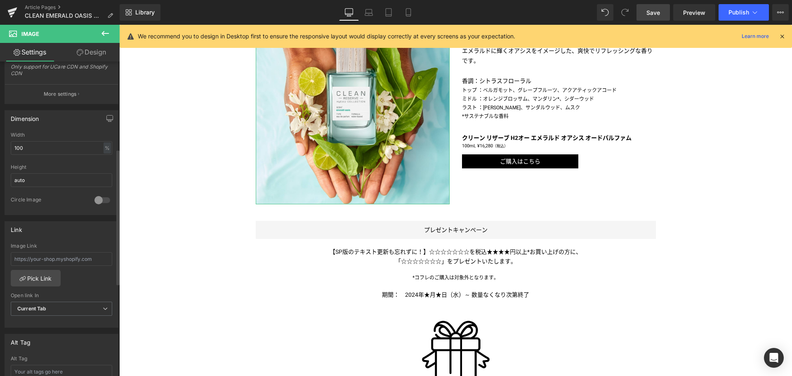
scroll to position [203, 0]
click at [41, 257] on input "text" at bounding box center [62, 259] width 102 height 14
paste input "/products/reserve-h2eau-emerald-oasis-edp-spray"
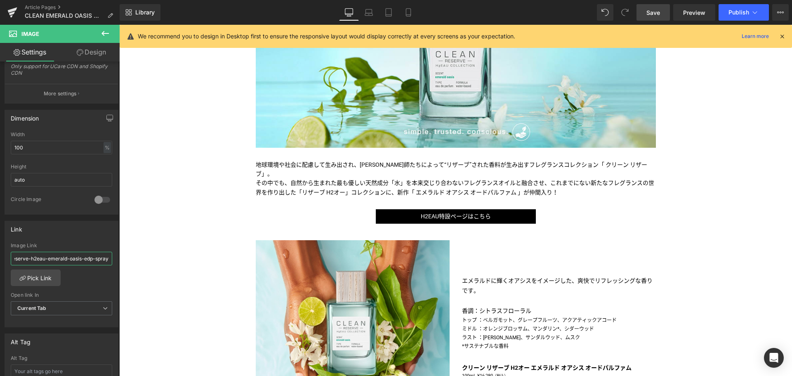
scroll to position [237, 0]
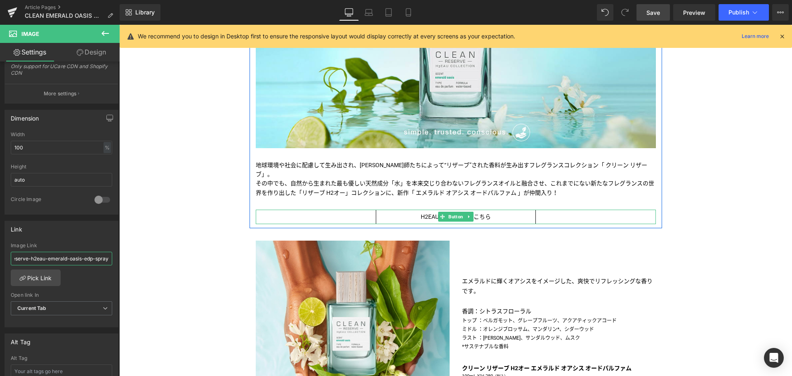
type input "/products/reserve-h2eau-emerald-oasis-edp-spray"
click at [465, 212] on link at bounding box center [469, 217] width 9 height 10
click at [435, 210] on div "H2EAU特設ページはこちら Button" at bounding box center [456, 217] width 400 height 14
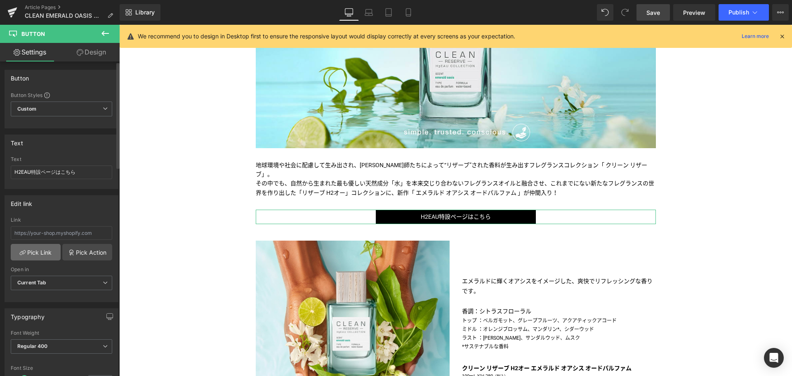
click at [37, 255] on link "Pick Link" at bounding box center [36, 252] width 50 height 17
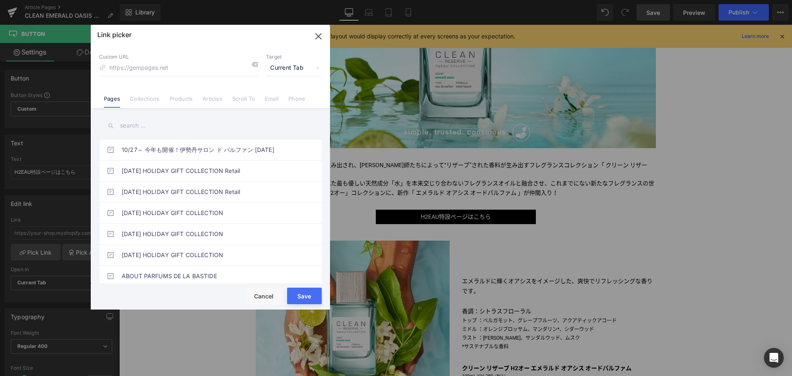
click at [153, 125] on input "text" at bounding box center [210, 125] width 223 height 19
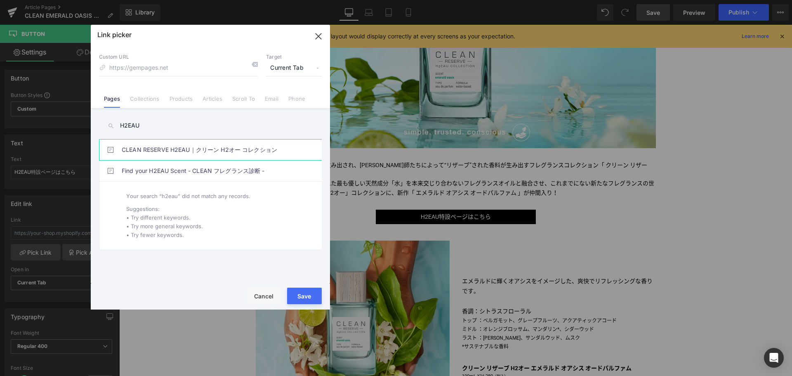
type input "H2EAU"
click at [164, 150] on link "CLEAN RESERVE H2EAU｜クリーン H2オー コレクション" at bounding box center [213, 150] width 182 height 21
type input "/pages/clean-h2eau"
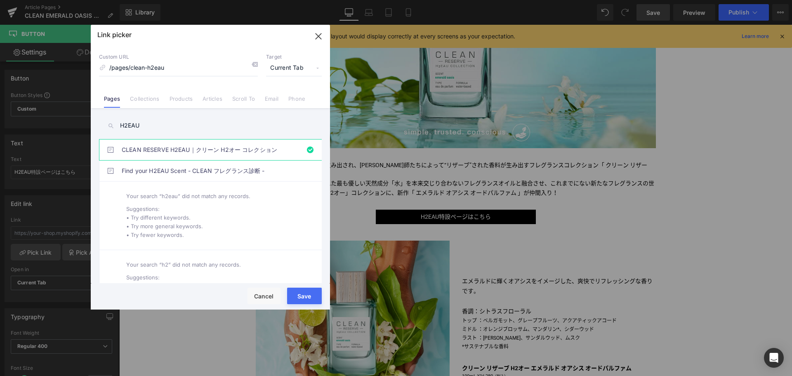
click at [300, 296] on button "Save" at bounding box center [304, 296] width 35 height 17
type input "/pages/clean-h2eau"
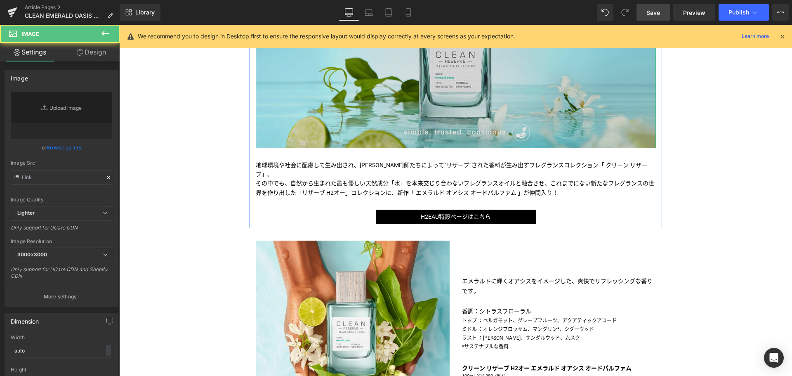
click at [440, 84] on img at bounding box center [456, 35] width 400 height 225
type input "https://ucarecdn.com/ad29c471-0282-4807-a6d2-9e72e55e511e/-/format/auto/-/previ…"
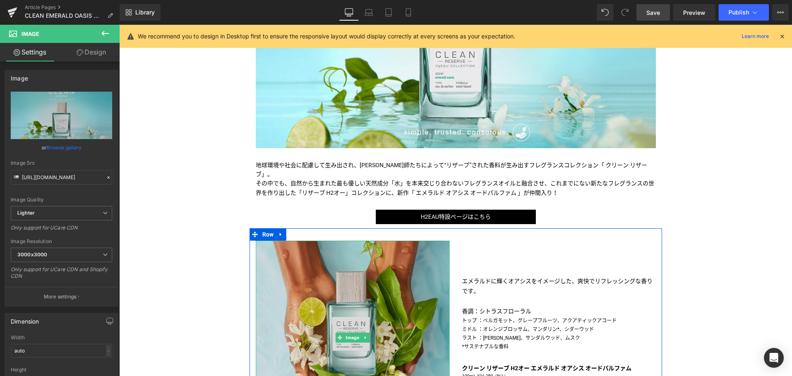
click at [343, 286] on img at bounding box center [353, 338] width 194 height 194
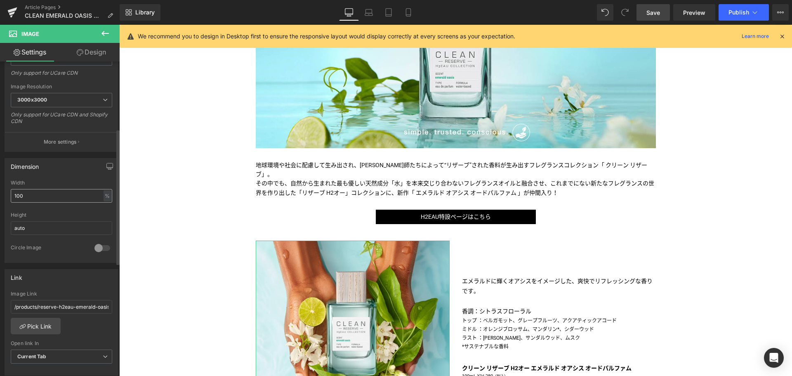
scroll to position [156, 0]
click at [73, 307] on input "/products/reserve-h2eau-emerald-oasis-edp-spray" at bounding box center [62, 305] width 102 height 14
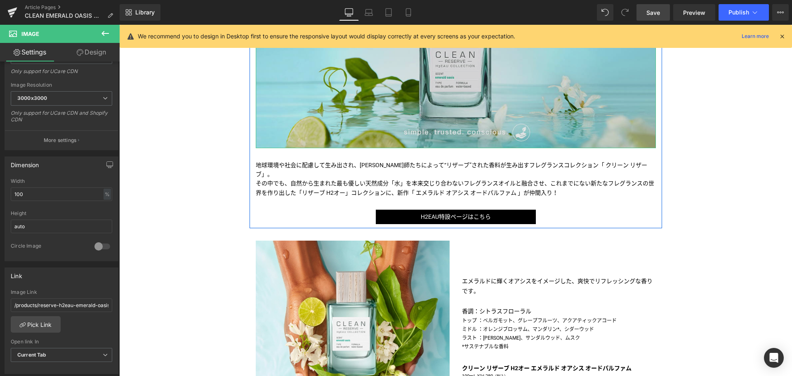
click at [420, 97] on img at bounding box center [456, 35] width 400 height 225
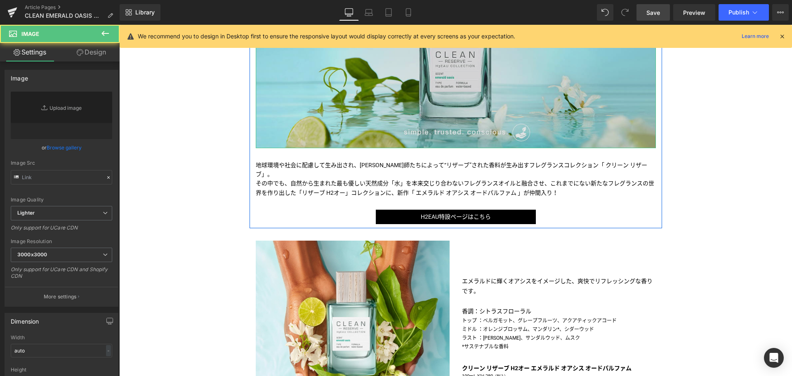
type input "https://ucarecdn.com/ad29c471-0282-4807-a6d2-9e72e55e511e/-/format/auto/-/previ…"
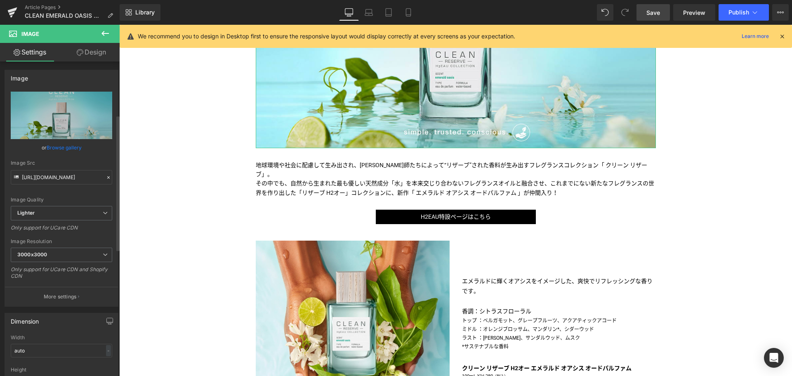
scroll to position [130, 0]
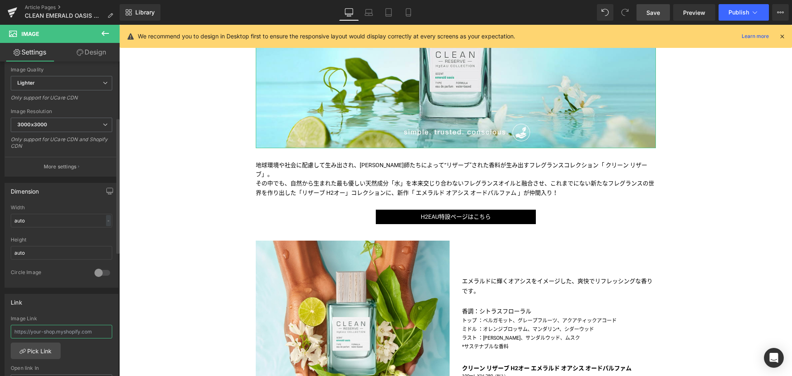
paste input "/products/reserve-h2eau-emerald-oasis-edp-spray"
click at [57, 329] on input "/products/reserve-h2eau-emerald-oasis-edp-spray" at bounding box center [62, 332] width 102 height 14
type input "/products/reserve-h2eau-emerald-oasis-edp-spray"
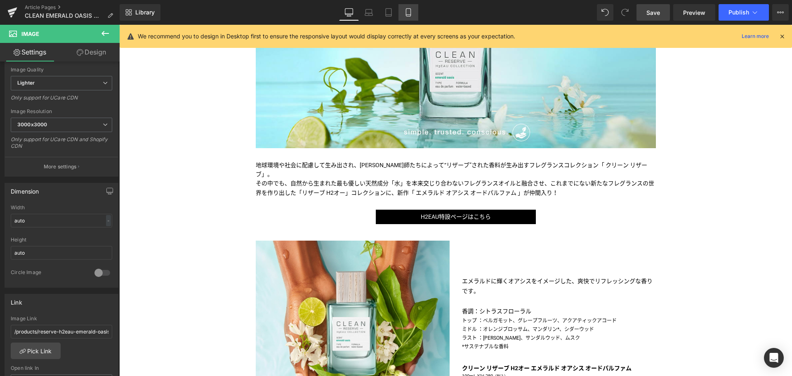
click at [405, 10] on icon at bounding box center [408, 12] width 8 height 8
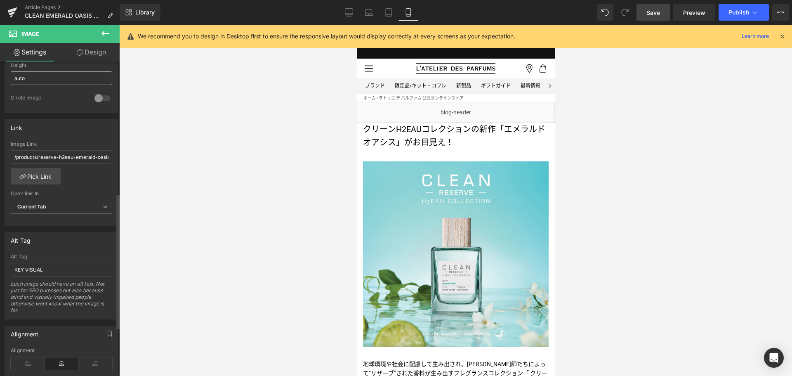
scroll to position [306, 0]
click at [51, 155] on input "/products/reserve-h2eau-emerald-oasis-edp-spray" at bounding box center [62, 156] width 102 height 14
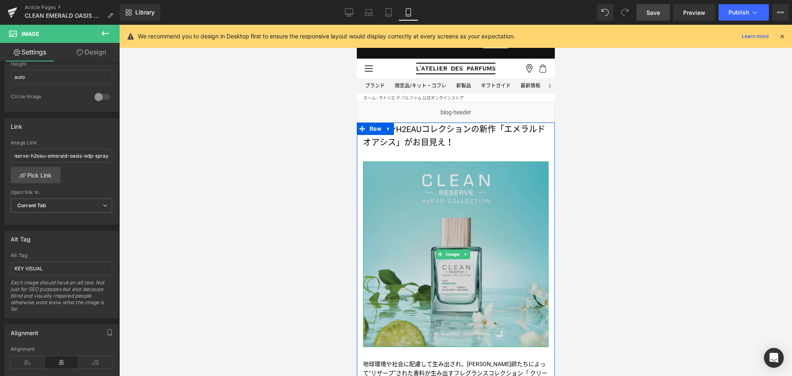
click at [437, 233] on img at bounding box center [456, 254] width 186 height 186
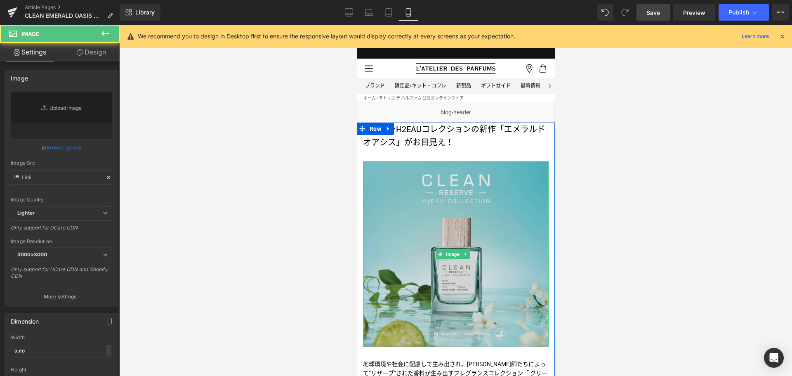
type input "https://ucarecdn.com/184257f0-e9d9-4298-acdc-23f0f3e71f08/-/format/auto/-/previ…"
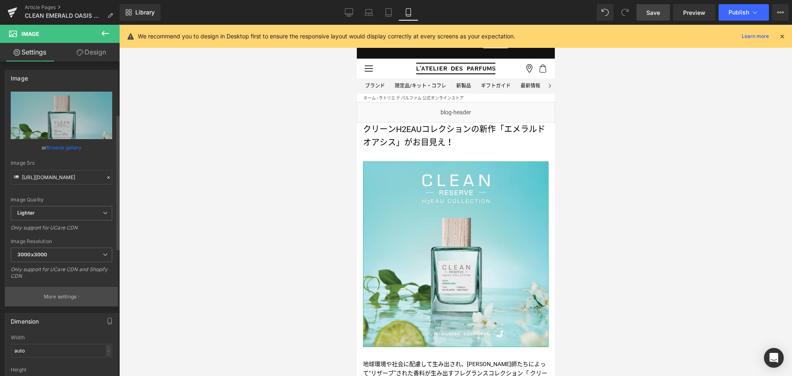
scroll to position [170, 0]
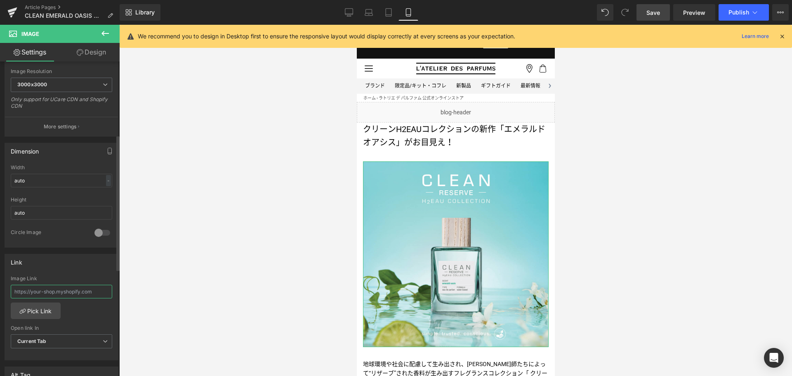
click at [56, 289] on input "text" at bounding box center [62, 292] width 102 height 14
paste input "/products/reserve-h2eau-emerald-oasis-edp-spray"
type input "/products/reserve-h2eau-emerald-oasis-edp-spray"
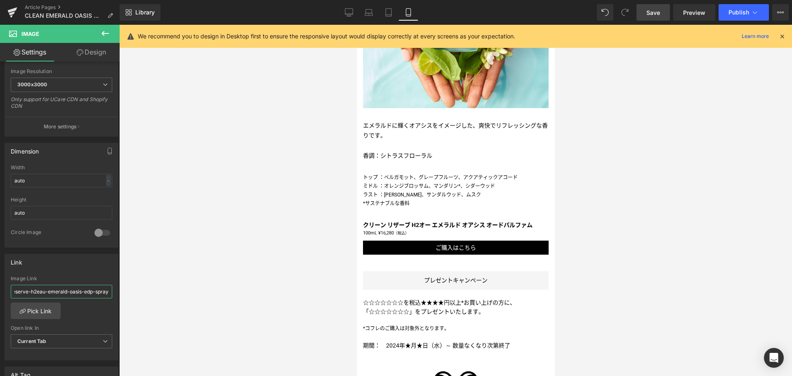
scroll to position [545, 0]
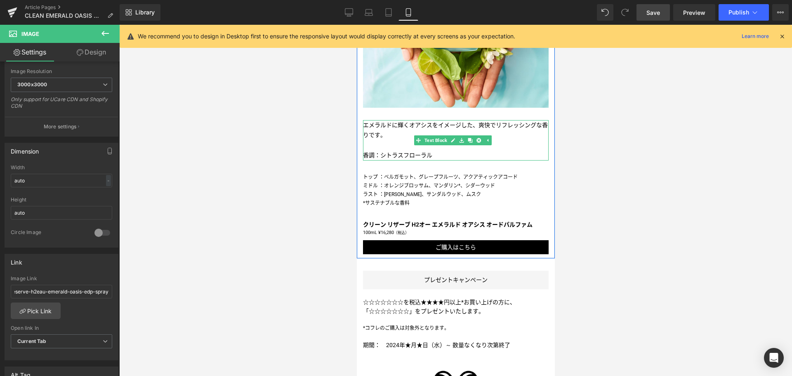
click at [394, 150] on p "香調：シトラスフローラル" at bounding box center [456, 155] width 186 height 10
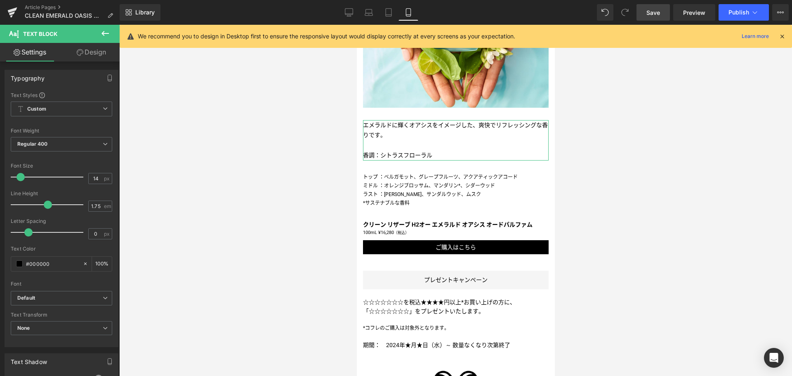
click at [90, 49] on link "Design" at bounding box center [91, 52] width 60 height 19
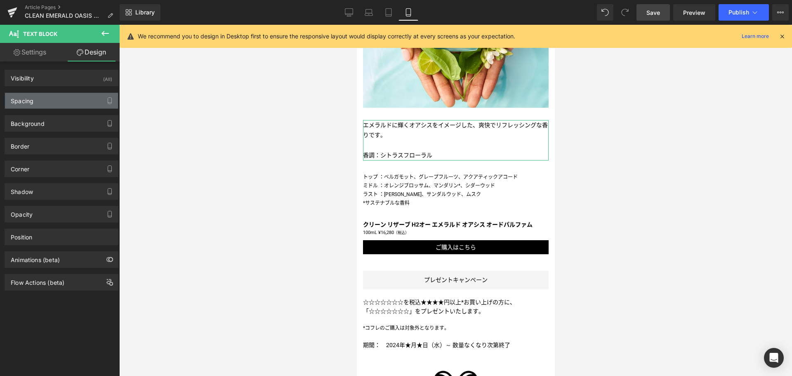
click at [79, 104] on div "Spacing" at bounding box center [61, 101] width 113 height 16
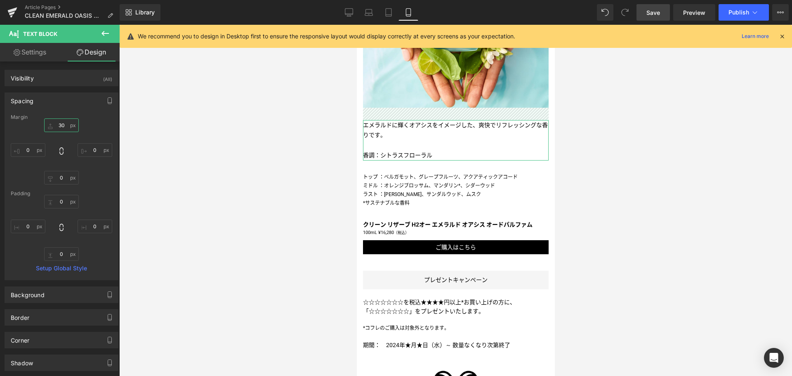
click at [61, 129] on input "30" at bounding box center [61, 125] width 35 height 14
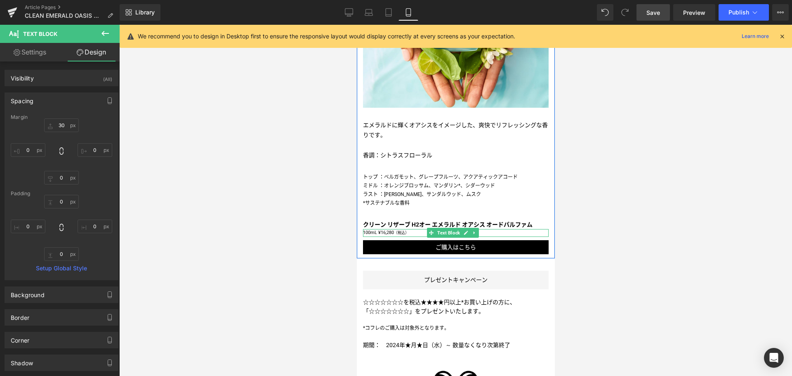
click at [423, 229] on p "100mL ¥16,280 （税込）" at bounding box center [456, 233] width 186 height 8
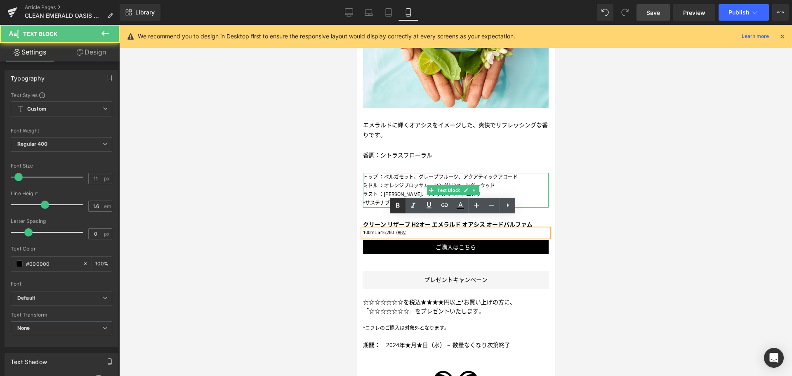
click at [389, 182] on p "ミドル ：オレンジブロッサム、マンダリン*、シダーウッド" at bounding box center [456, 186] width 186 height 9
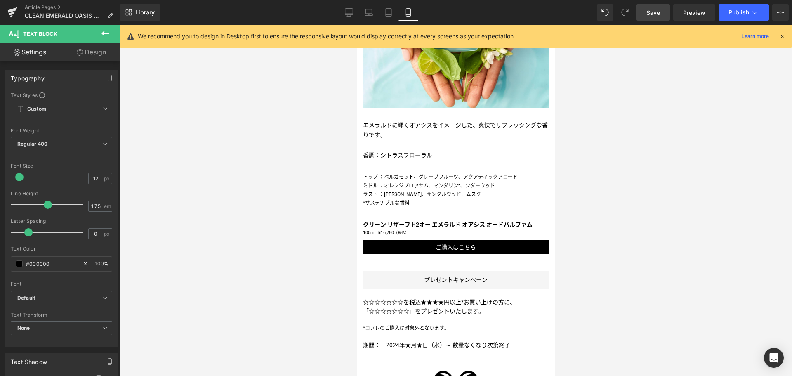
click at [90, 54] on link "Design" at bounding box center [91, 52] width 60 height 19
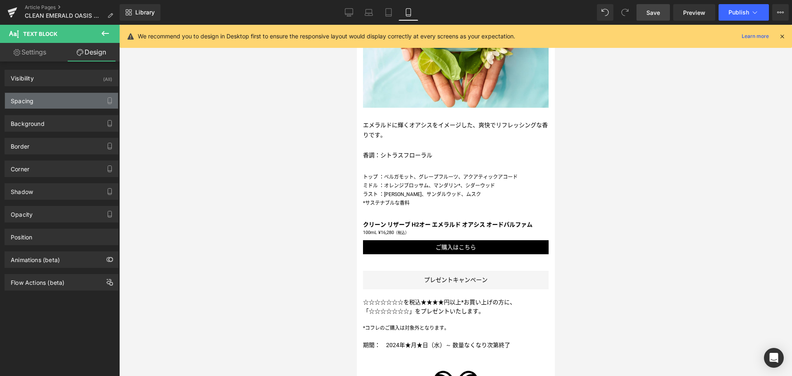
type input "30"
type input "0"
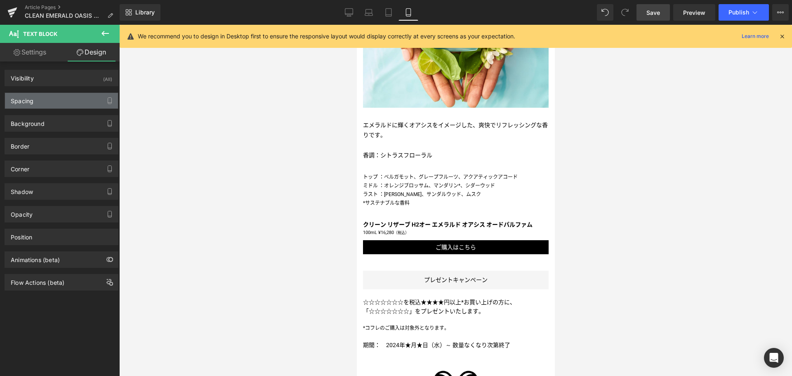
type input "0"
click at [71, 98] on div "Spacing" at bounding box center [61, 101] width 113 height 16
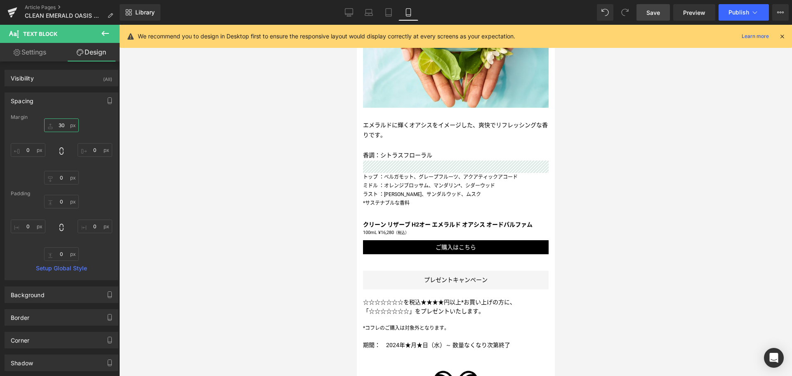
click at [56, 125] on input "30" at bounding box center [61, 125] width 35 height 14
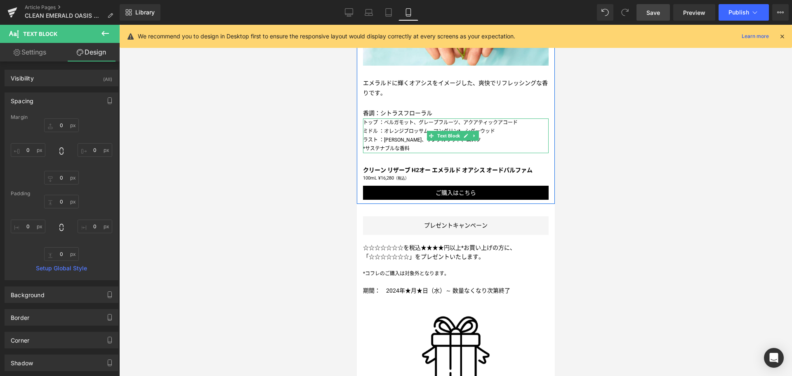
scroll to position [591, 0]
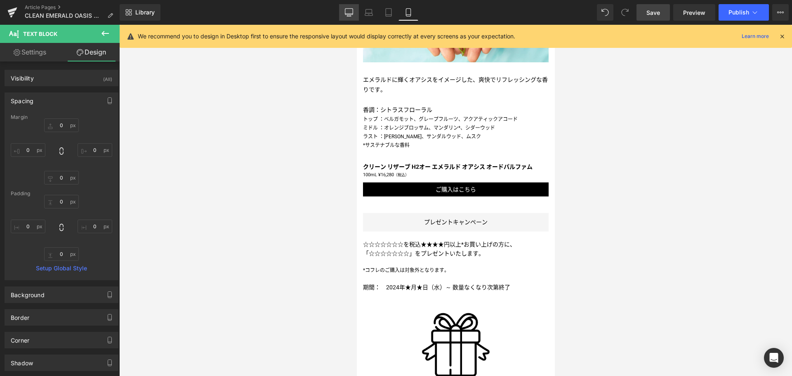
click at [347, 12] on icon at bounding box center [349, 12] width 8 height 8
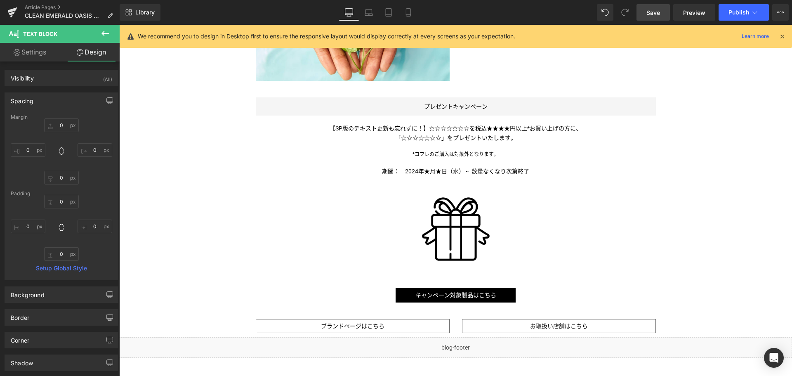
type input "0"
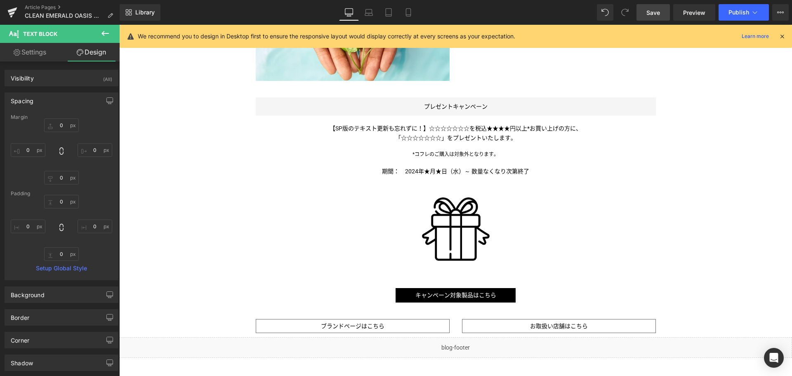
type input "0"
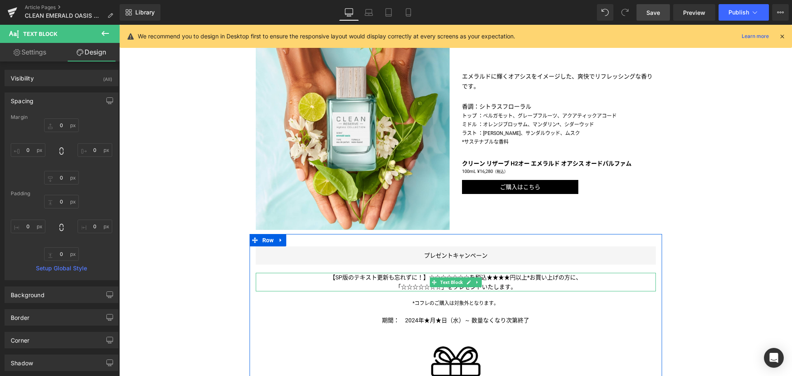
click at [419, 274] on span "【SP版のテキスト更新も忘れずに！】☆☆☆☆☆☆☆を税込★★★★円以上*お買い上げの方に、" at bounding box center [456, 277] width 252 height 7
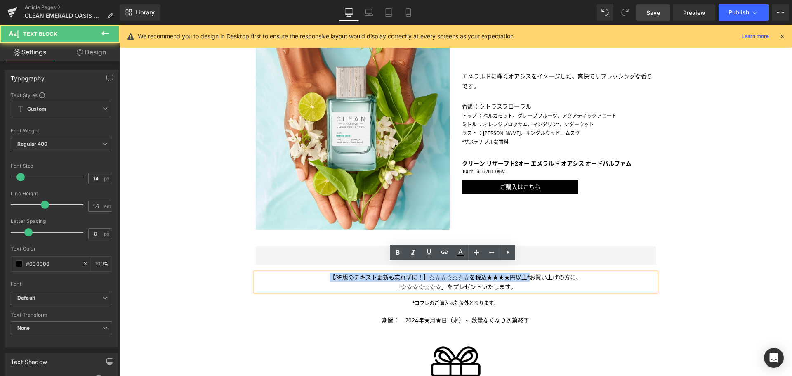
drag, startPoint x: 526, startPoint y: 268, endPoint x: 325, endPoint y: 271, distance: 200.6
click at [325, 273] on p "【SP版のテキスト更新も忘れずに！】☆☆☆☆☆☆☆を税込★★★★円以上*お買い上げの方に、" at bounding box center [456, 277] width 400 height 9
paste div
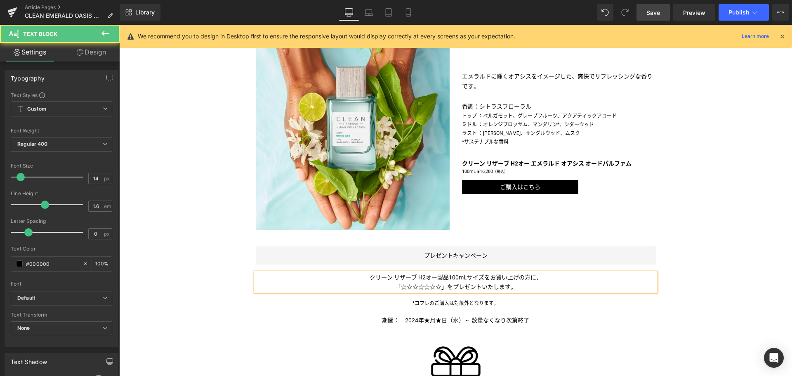
click at [442, 284] on span "」をプレゼントいたします。" at bounding box center [479, 287] width 75 height 7
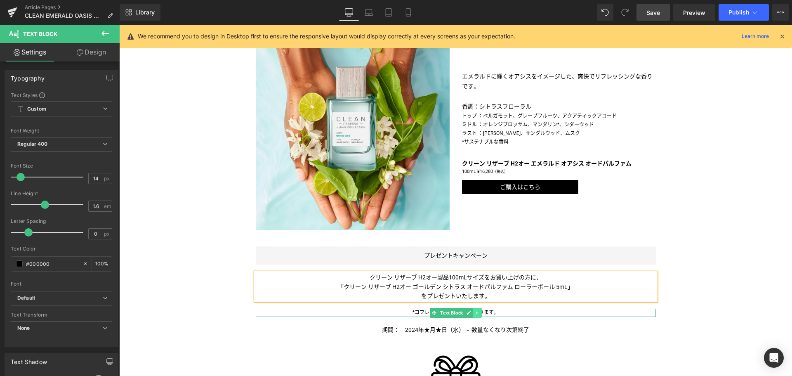
click at [476, 312] on icon at bounding box center [476, 313] width 1 height 3
click at [480, 310] on icon at bounding box center [482, 312] width 5 height 5
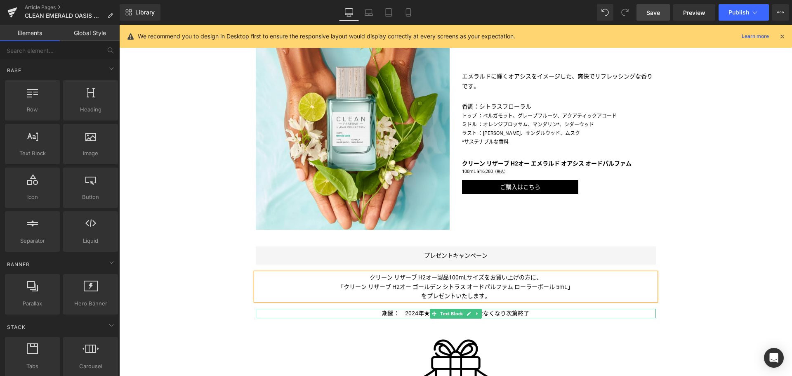
click at [412, 310] on span "期間：　2024年★月★日（水）～ 数量なくなり次第終了" at bounding box center [455, 313] width 147 height 7
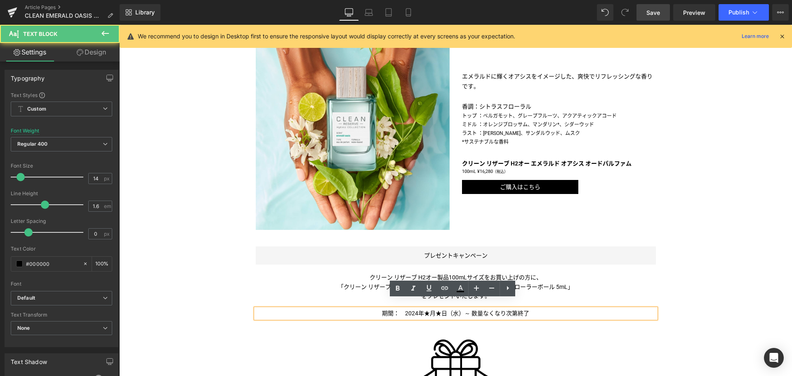
click at [412, 310] on span "期間：　2024年★月★日（水）～ 数量なくなり次第終了" at bounding box center [455, 313] width 147 height 7
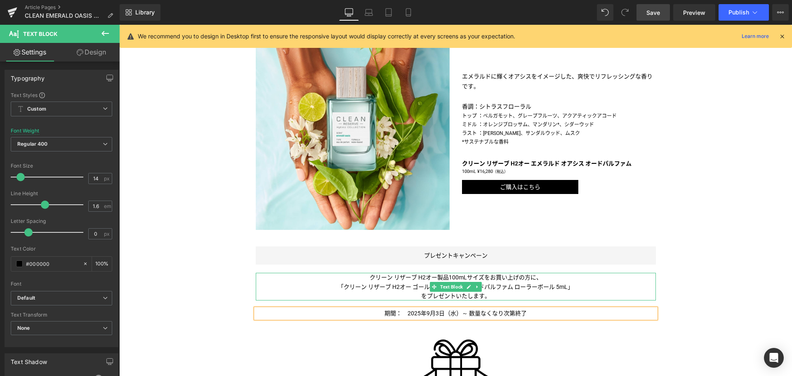
click at [456, 274] on span "クリーン リザーブ H2オー製品100mLサイズをお買い上げの方に、" at bounding box center [456, 277] width 173 height 7
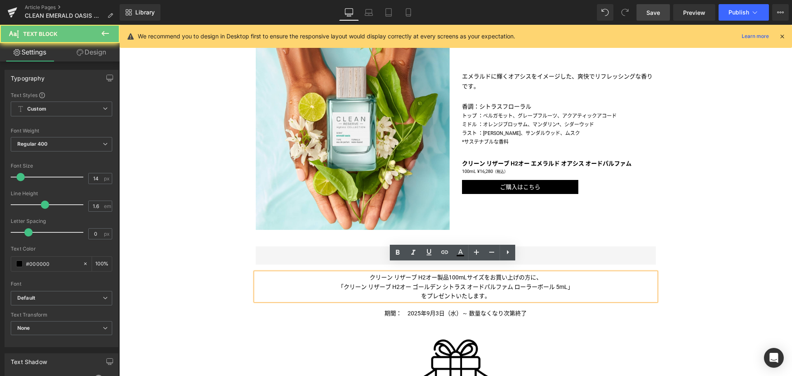
click at [456, 274] on span "クリーン リザーブ H2オー製品100mLサイズをお買い上げの方に、" at bounding box center [456, 277] width 173 height 7
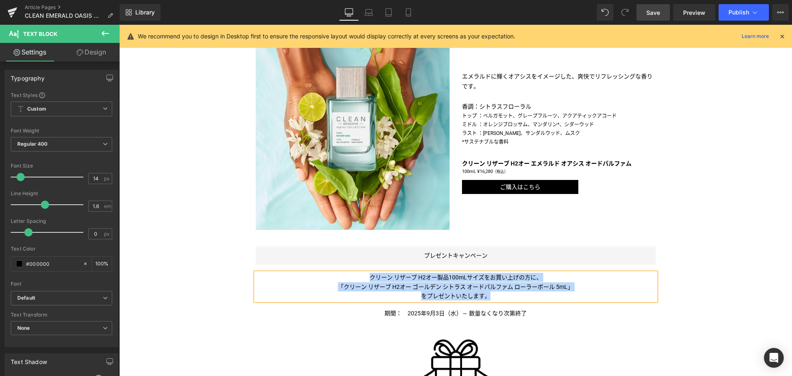
copy div "クリーン リザーブ H2オー製品100mLサイズをお買い上げの方に、 「クリーン リザーブ H2オー ゴールデン シトラス オードパル ファム ローラーボール…"
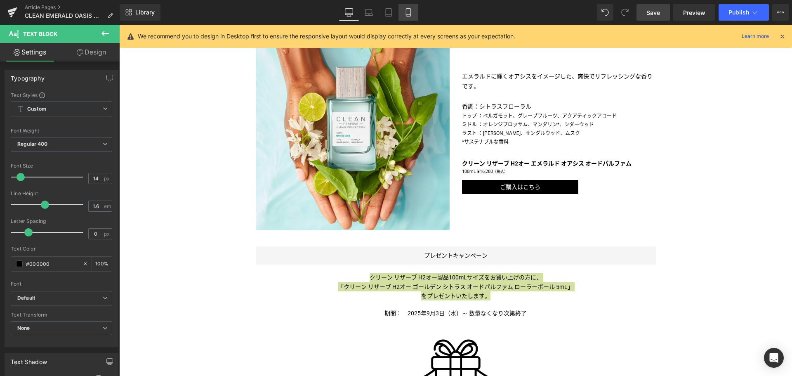
click at [411, 15] on icon at bounding box center [408, 15] width 5 height 0
type input "100"
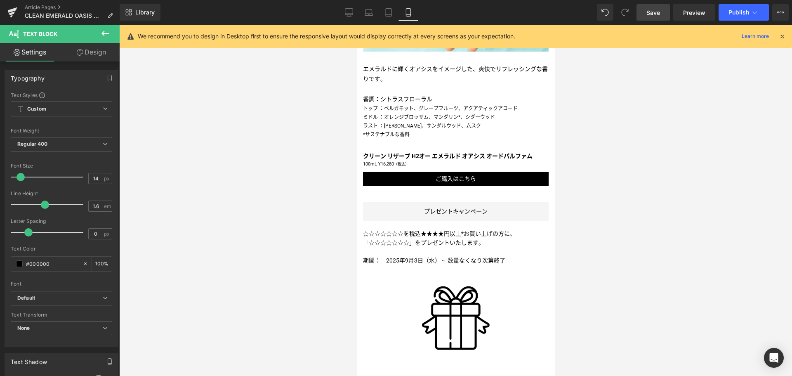
scroll to position [602, 0]
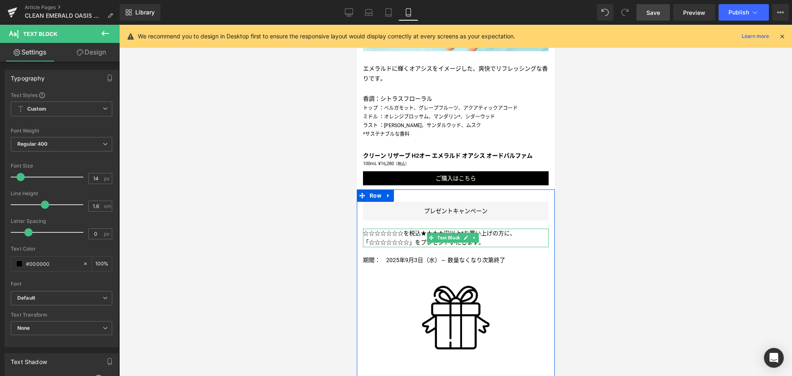
click at [412, 239] on span "」をプレゼントいたします。" at bounding box center [446, 242] width 75 height 7
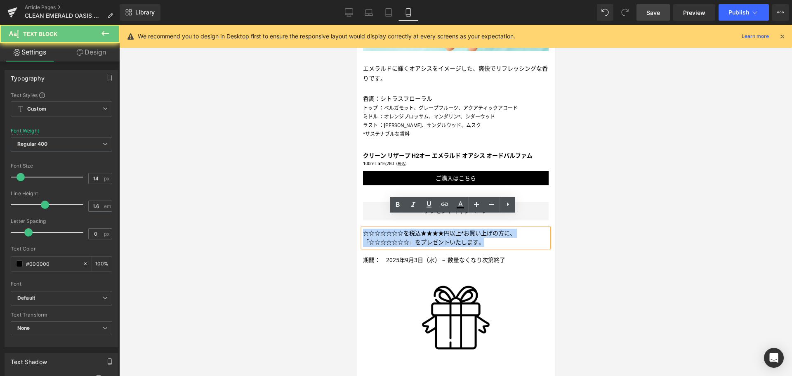
click at [412, 239] on span "」をプレゼントいたします。" at bounding box center [446, 242] width 75 height 7
paste div
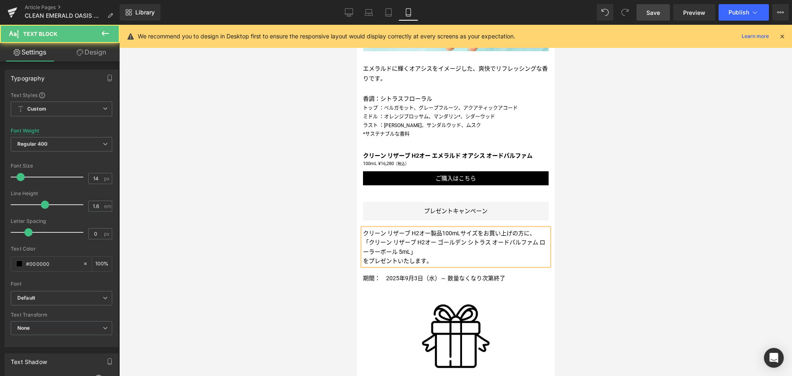
click at [534, 229] on p "クリーン リザーブ H2オー製品100mLサイズをお買い上げの方に、" at bounding box center [456, 233] width 186 height 9
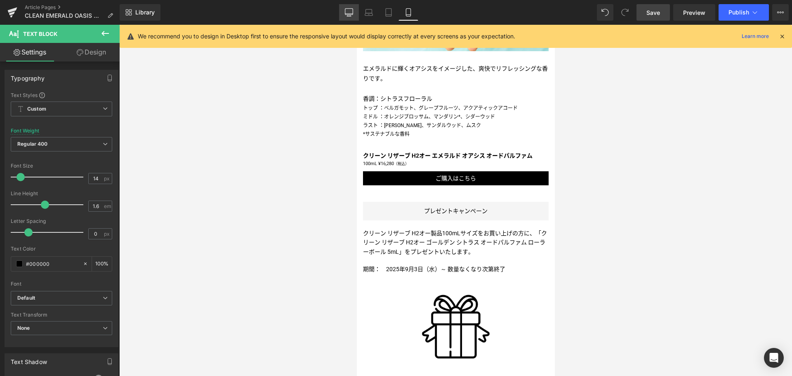
click at [349, 16] on icon at bounding box center [349, 12] width 8 height 8
type input "100"
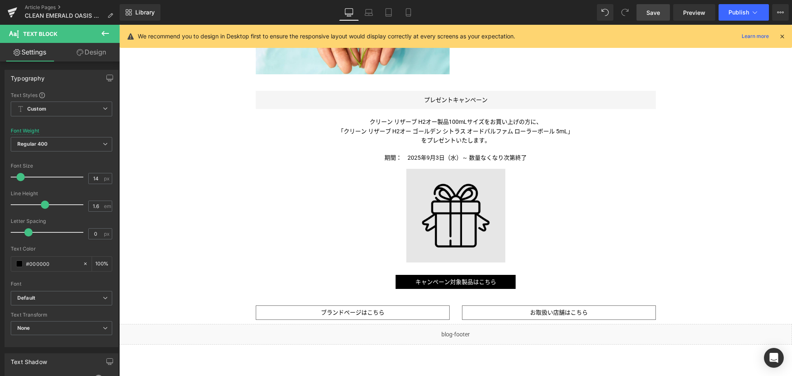
scroll to position [598, 0]
click at [437, 199] on img at bounding box center [456, 215] width 99 height 94
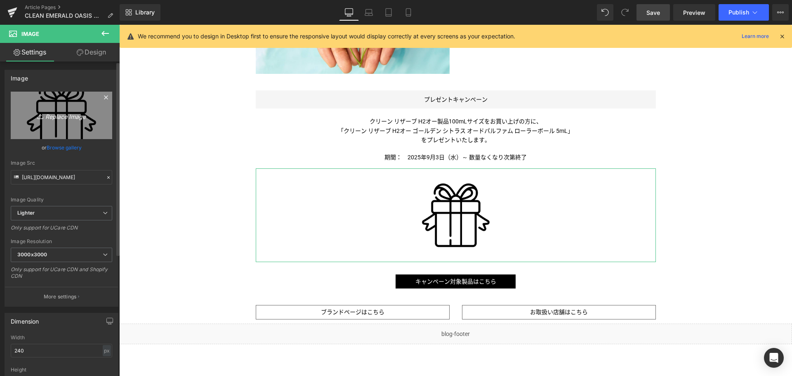
click at [47, 123] on link "Replace Image" at bounding box center [62, 115] width 102 height 47
type input "C:\fakepath\CleanReserve_H2EAU_GoldenCitrus_5ml_BottleCartonStraight_2000x2000_…"
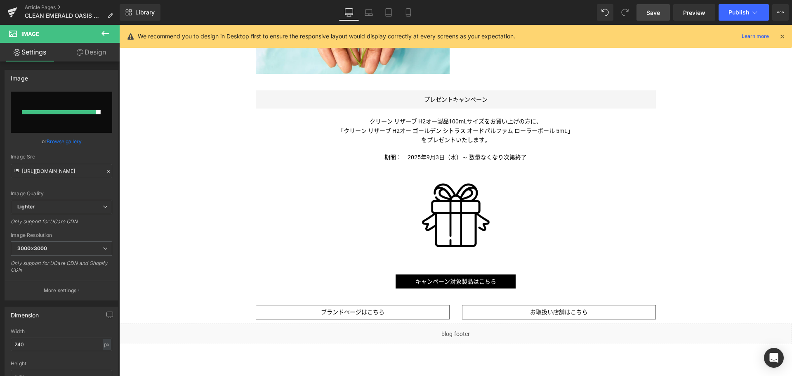
type input "https://ucarecdn.com/77940130-fe3e-4312-86f2-6b80483543e4/-/format/auto/-/previ…"
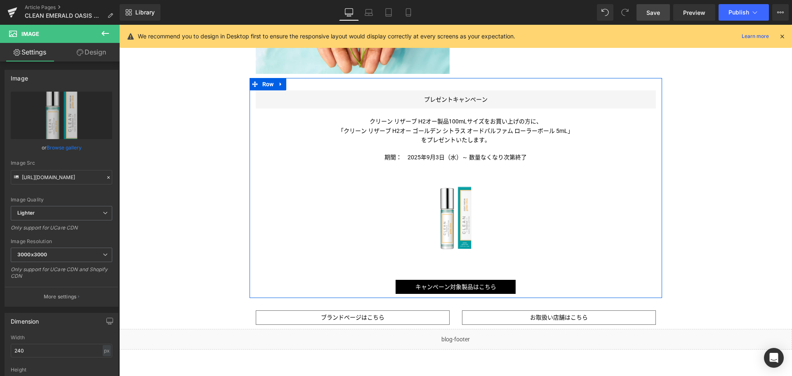
scroll to position [605, 0]
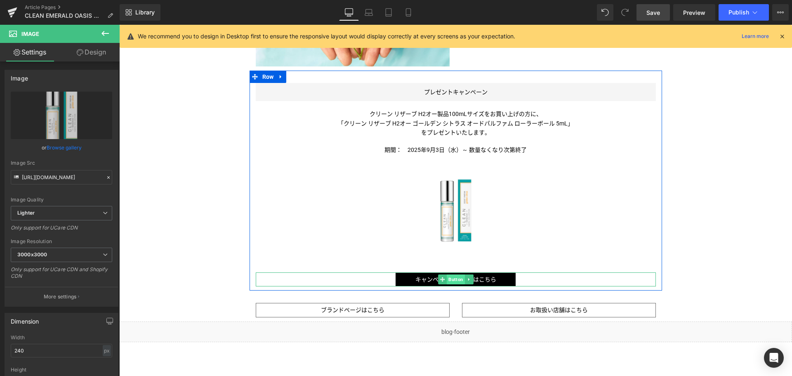
click at [456, 274] on span "Button" at bounding box center [456, 279] width 18 height 10
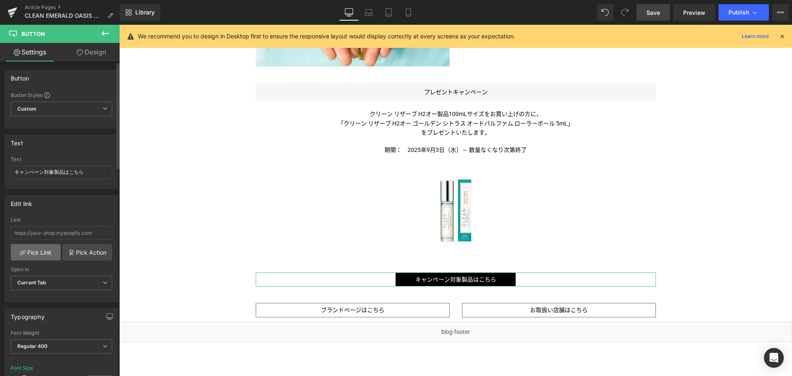
click at [42, 247] on link "Pick Link" at bounding box center [36, 252] width 50 height 17
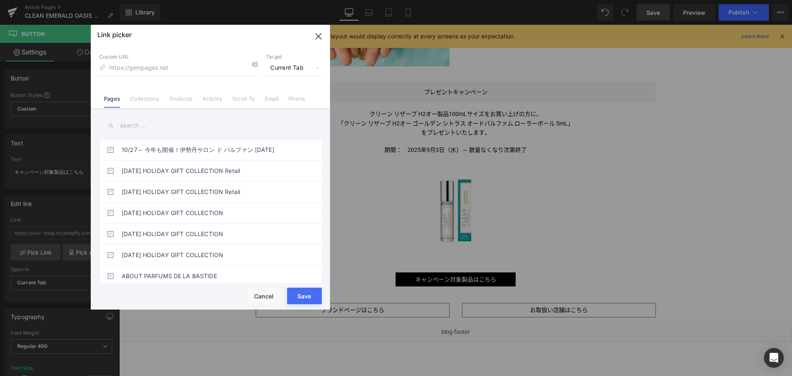
click at [142, 101] on link "Collections" at bounding box center [144, 101] width 29 height 12
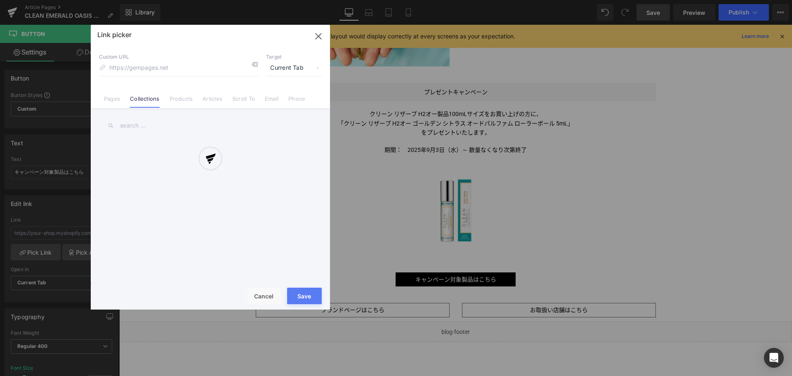
click at [144, 125] on div at bounding box center [210, 167] width 239 height 285
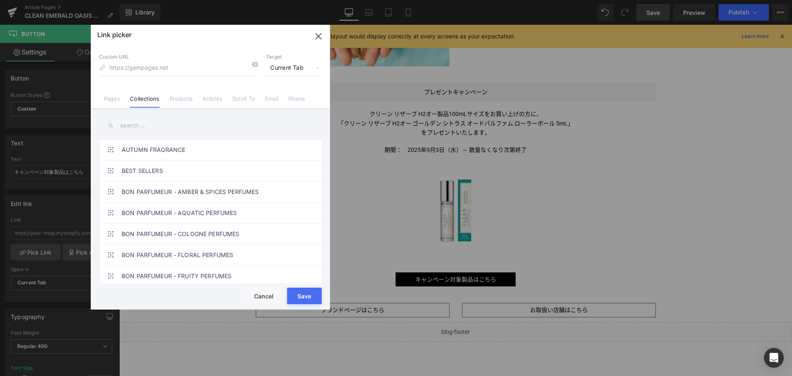
click at [144, 125] on input "text" at bounding box center [210, 125] width 223 height 19
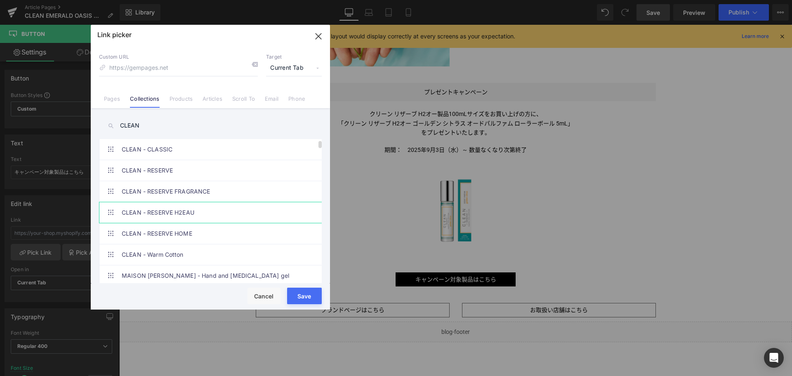
type input "CLEAN"
click at [177, 214] on link "CLEAN - RESERVE H2EAU" at bounding box center [213, 212] width 182 height 21
type input "/collections/clean-reserve-h2eau"
click at [302, 296] on button "Save" at bounding box center [304, 296] width 35 height 17
type input "/collections/clean-reserve-h2eau"
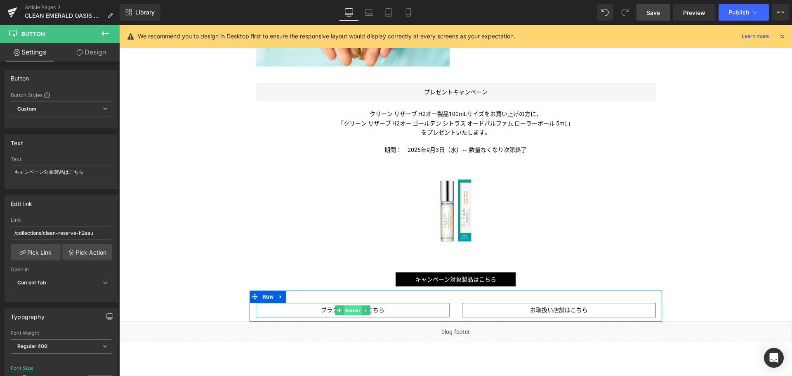
click at [347, 305] on span "Button" at bounding box center [353, 310] width 18 height 10
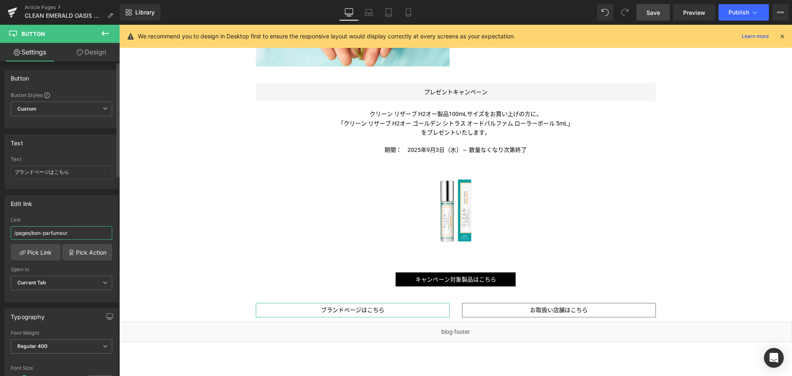
drag, startPoint x: 87, startPoint y: 234, endPoint x: 38, endPoint y: 235, distance: 48.7
click at [38, 235] on input "/pages/bon-parfumeur" at bounding box center [62, 233] width 102 height 14
type input "/pages/clean"
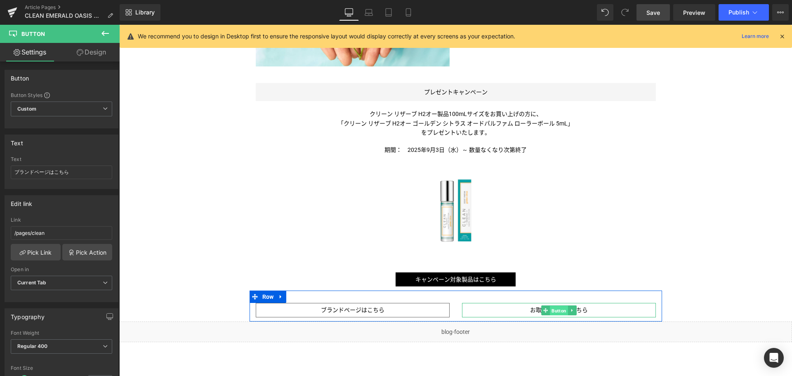
click at [553, 305] on span "Button" at bounding box center [559, 310] width 18 height 10
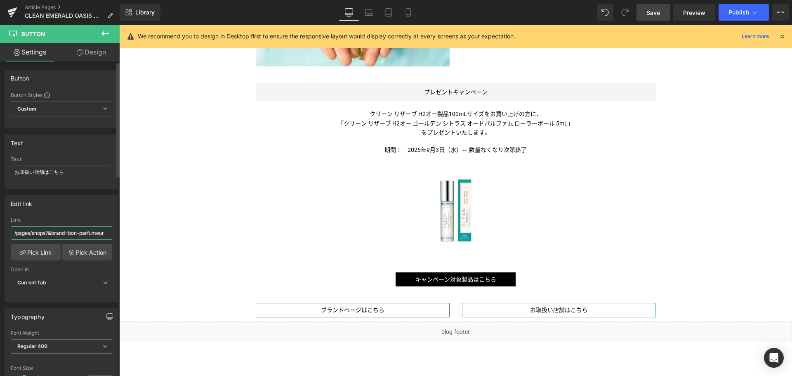
click at [96, 234] on input "/pages/shops?&brand=bon-parfumeur" at bounding box center [62, 233] width 102 height 14
paste input "clean"
type input "/pages/shops?&brand=clean"
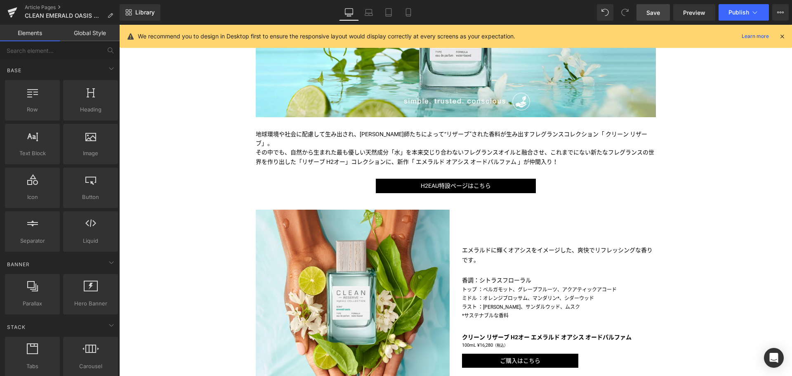
scroll to position [261, 0]
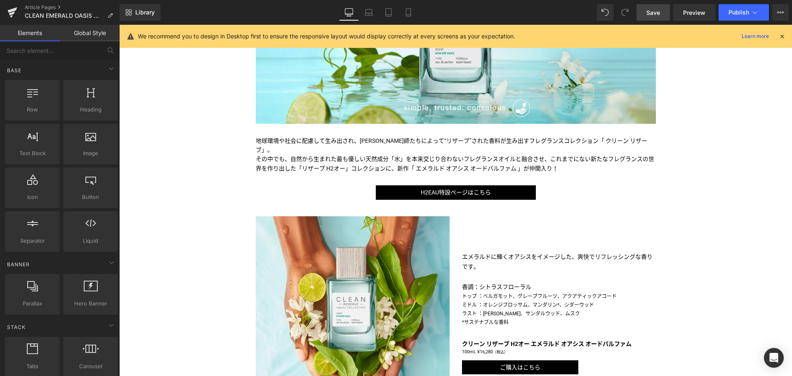
click at [652, 12] on span "Save" at bounding box center [654, 12] width 14 height 9
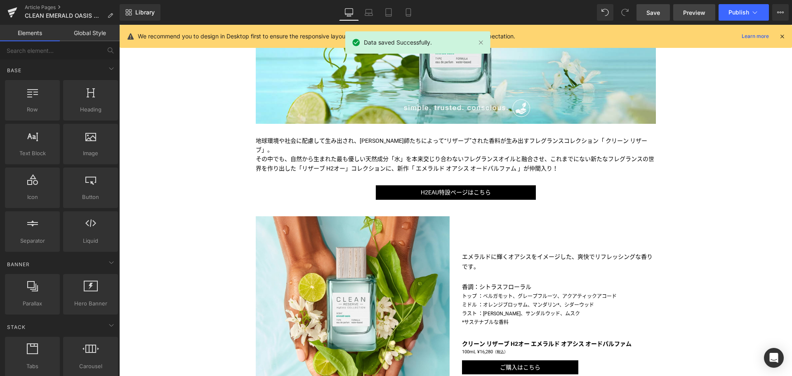
click at [691, 17] on link "Preview" at bounding box center [695, 12] width 42 height 17
